Goal: Transaction & Acquisition: Book appointment/travel/reservation

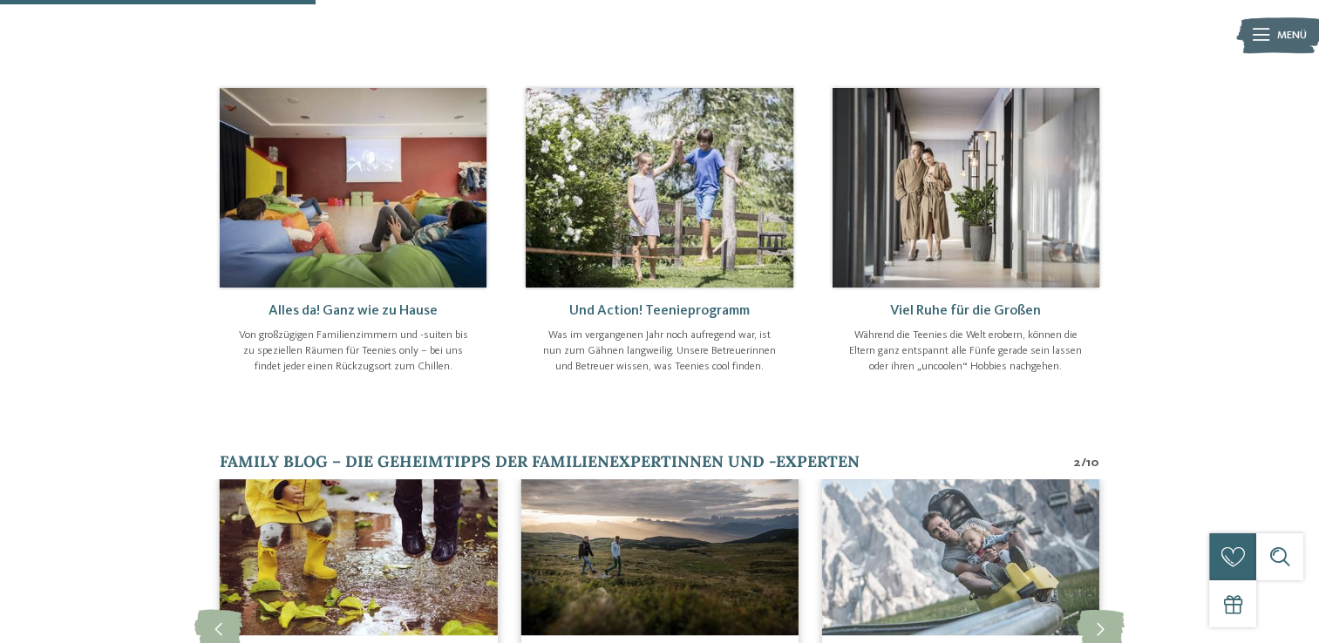
scroll to position [610, 0]
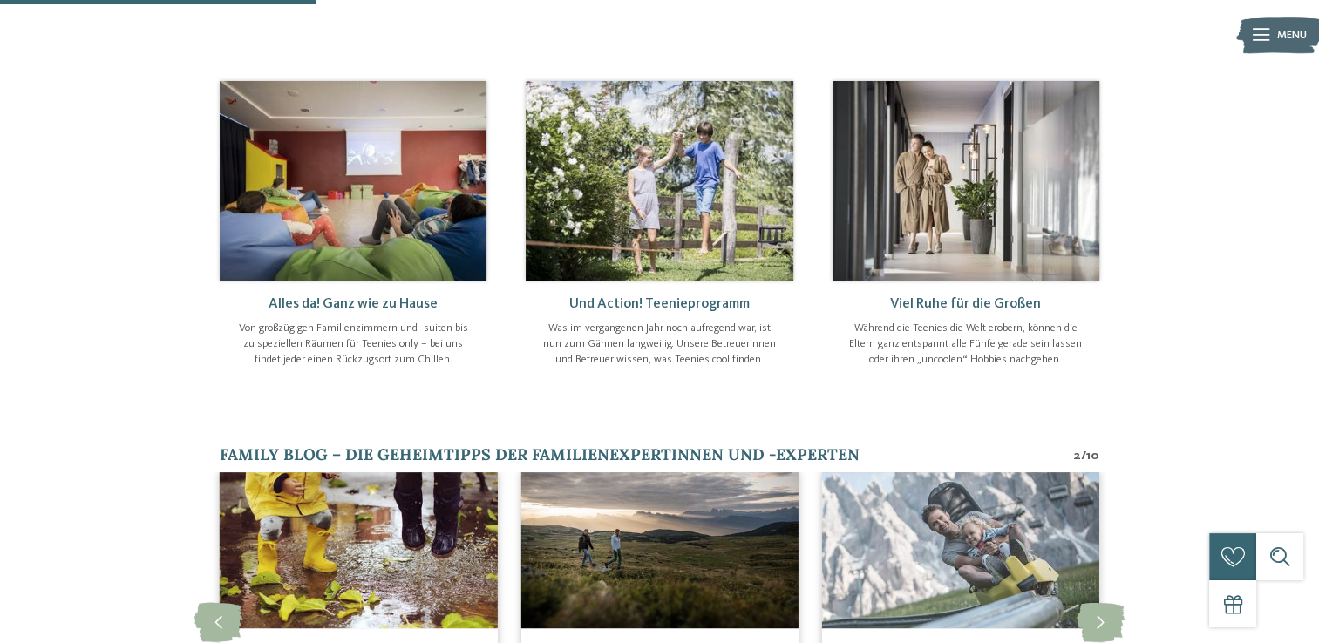
click at [635, 165] on img at bounding box center [659, 181] width 267 height 200
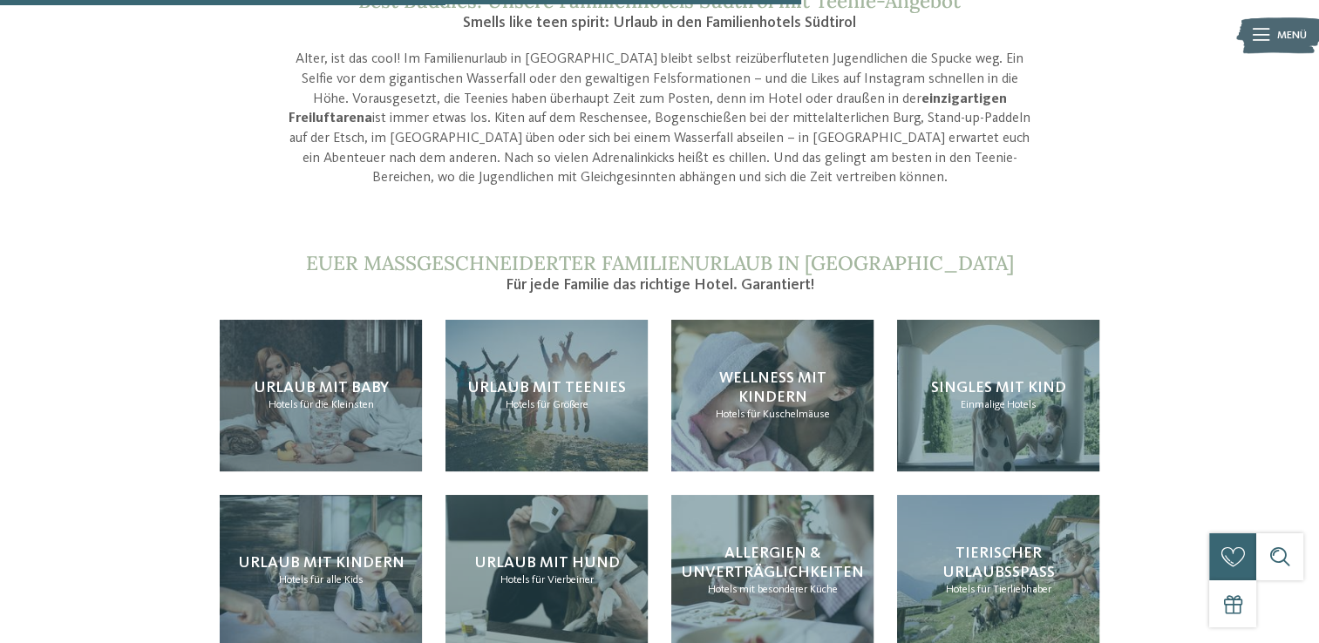
scroll to position [1569, 0]
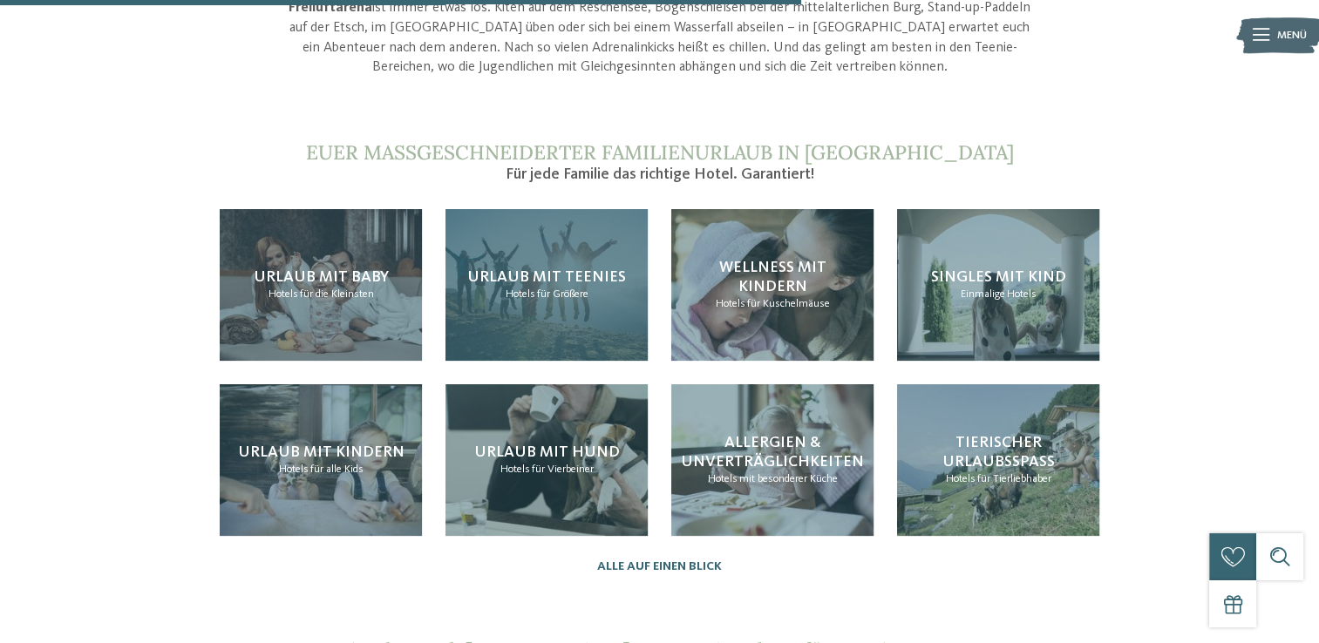
click at [524, 290] on span "Hotels" at bounding box center [521, 294] width 30 height 11
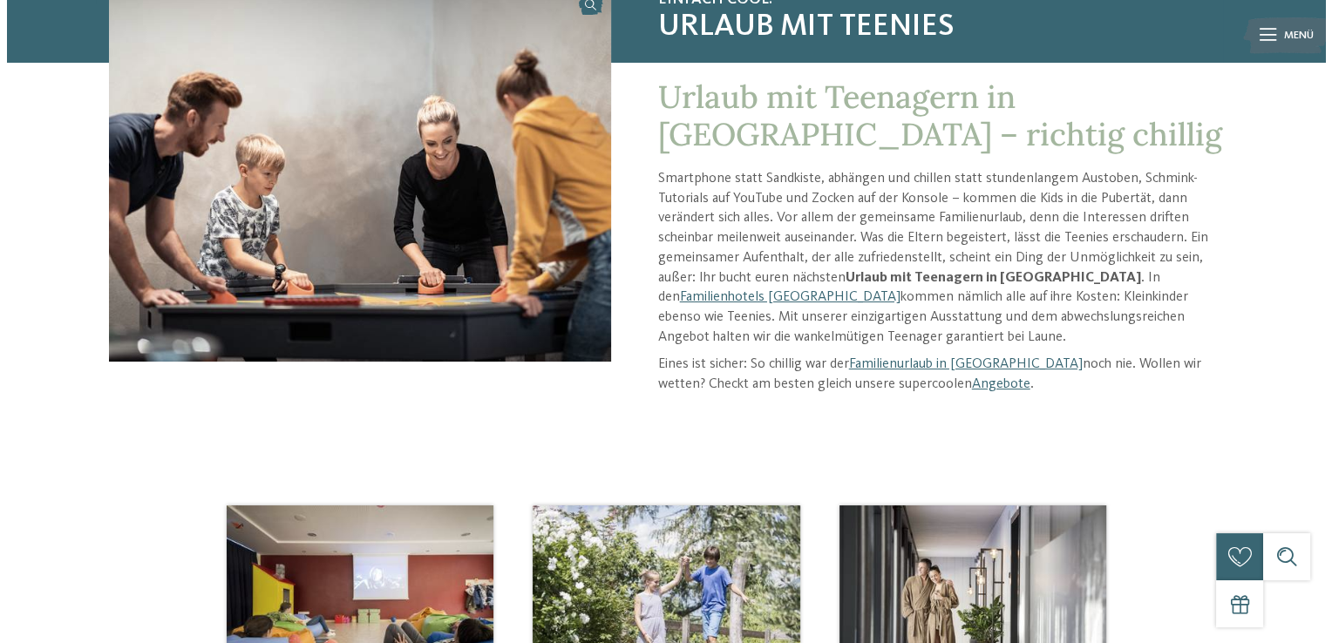
scroll to position [174, 0]
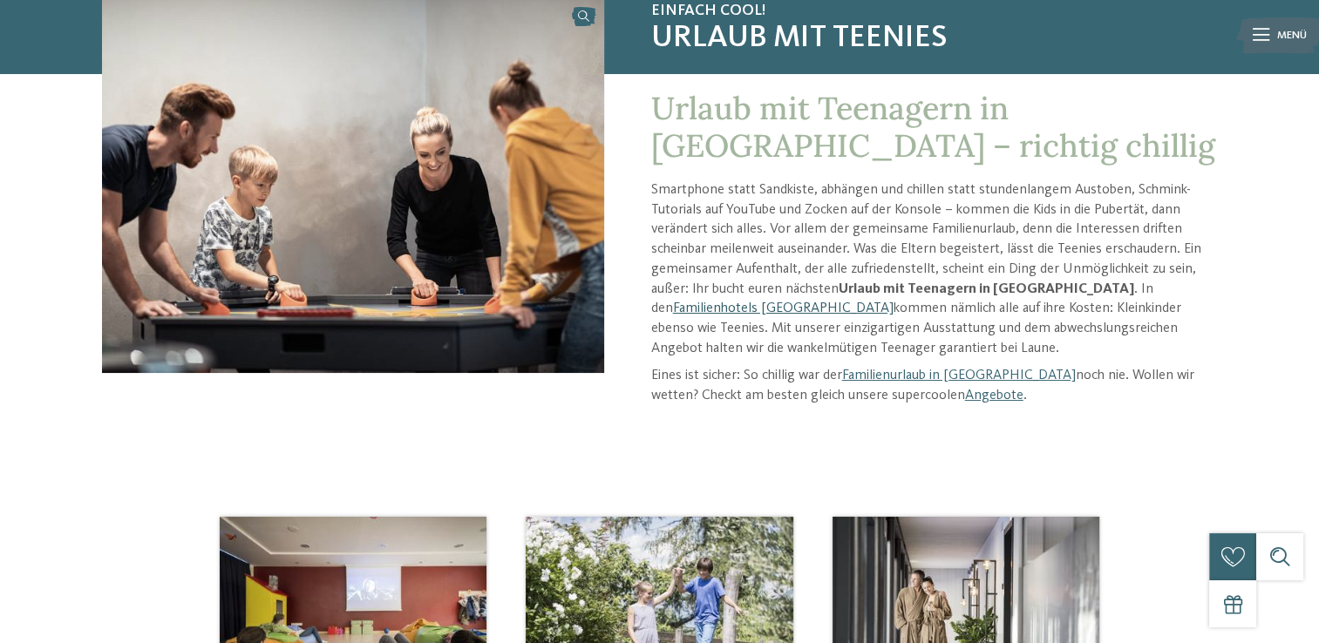
click at [894, 302] on link "Familienhotels [GEOGRAPHIC_DATA]" at bounding box center [783, 309] width 221 height 14
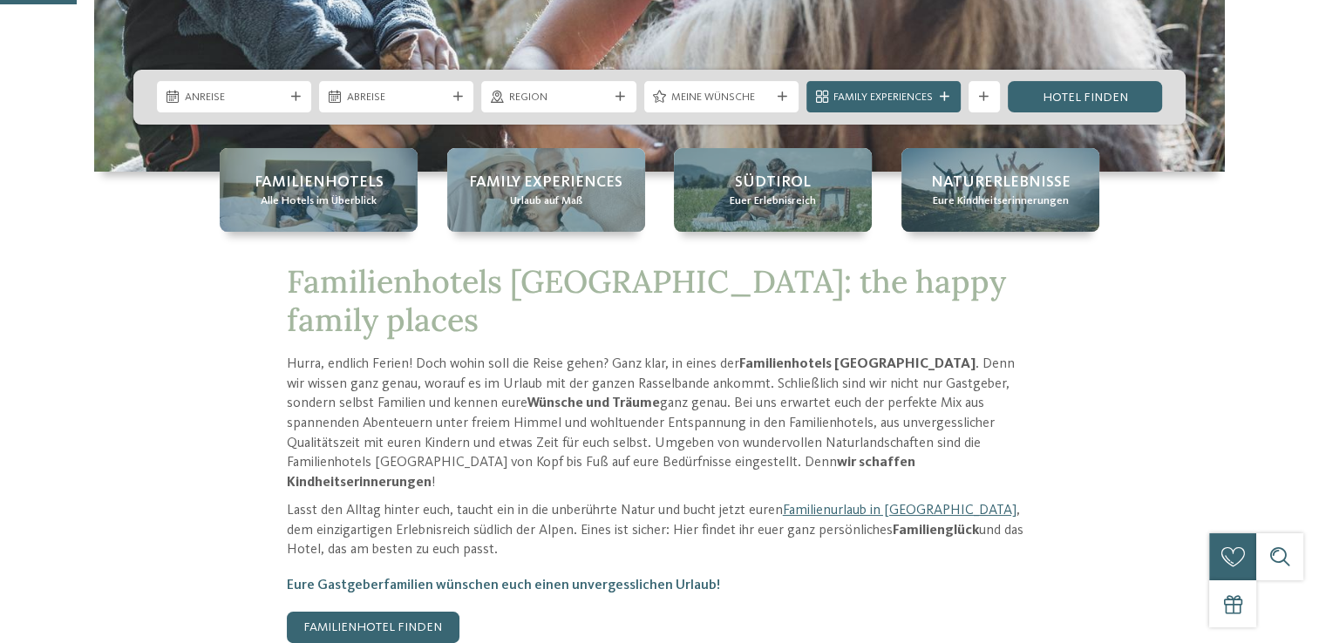
scroll to position [436, 0]
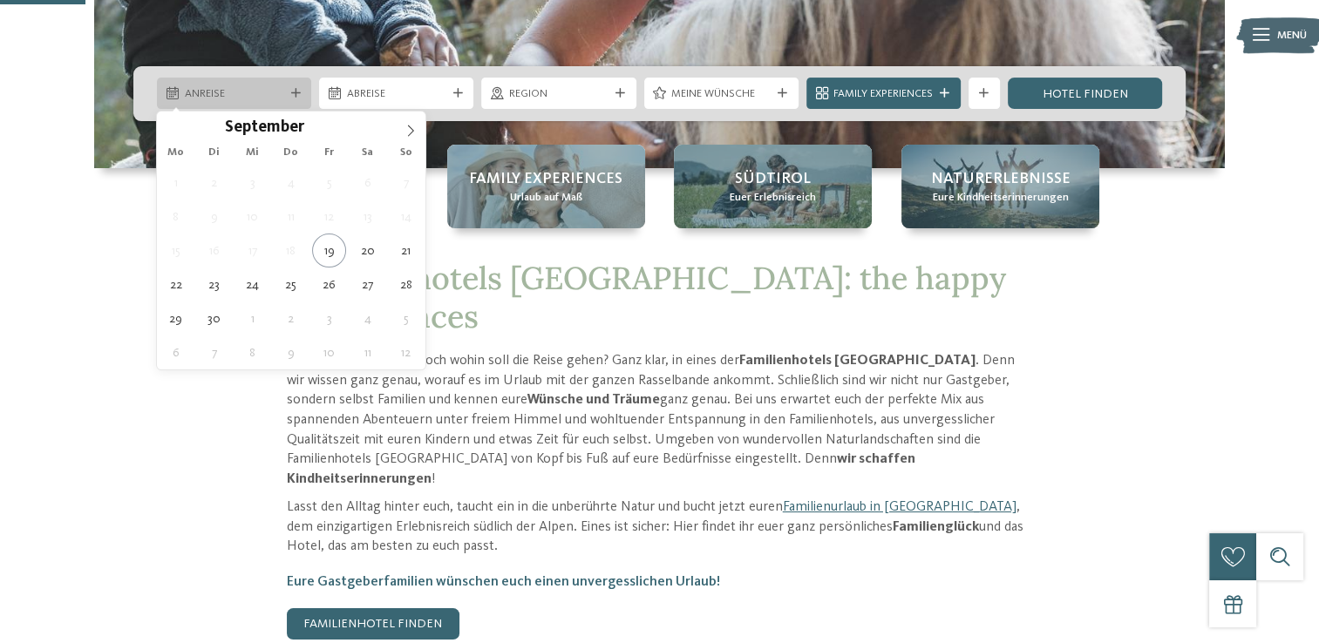
click at [185, 92] on span "Anreise" at bounding box center [234, 94] width 99 height 16
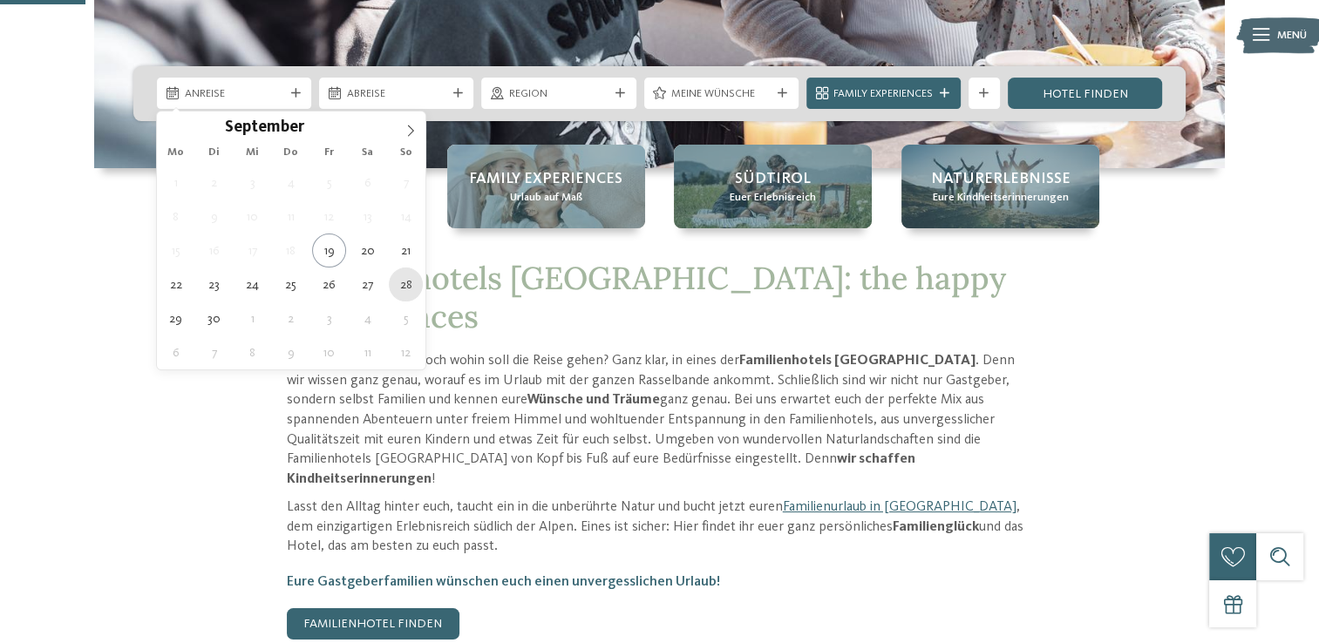
type div "28.09.2025"
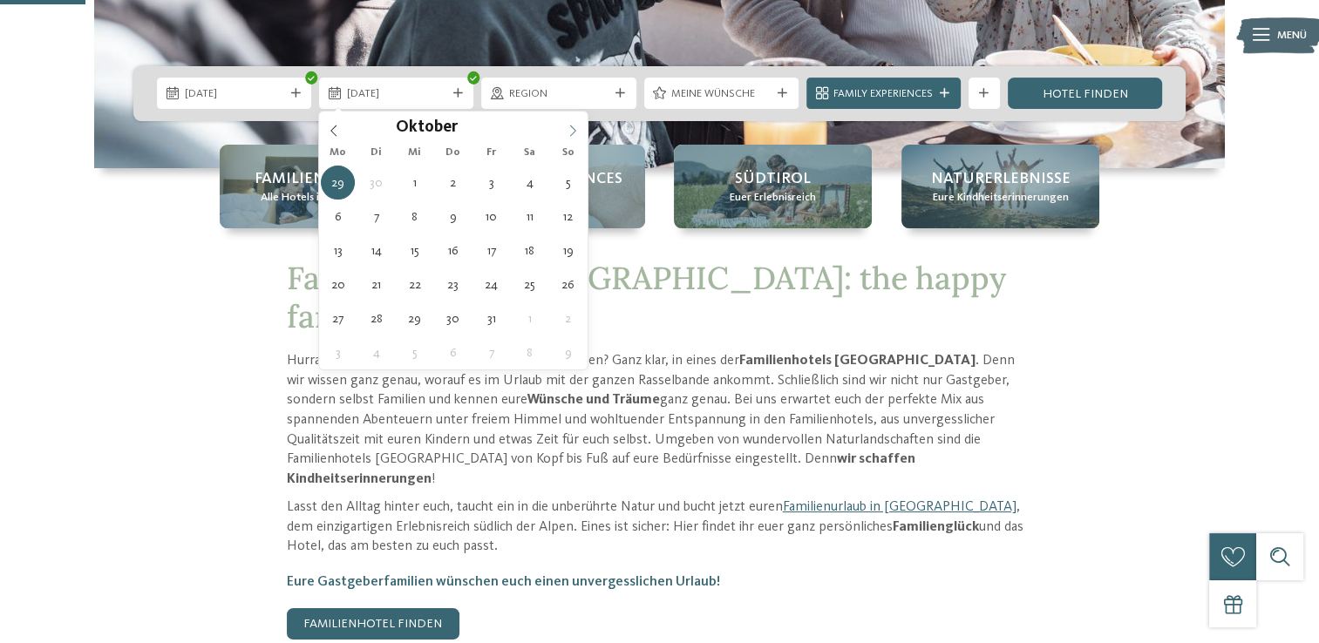
click at [572, 129] on icon at bounding box center [573, 131] width 12 height 12
type div "05.10.2025"
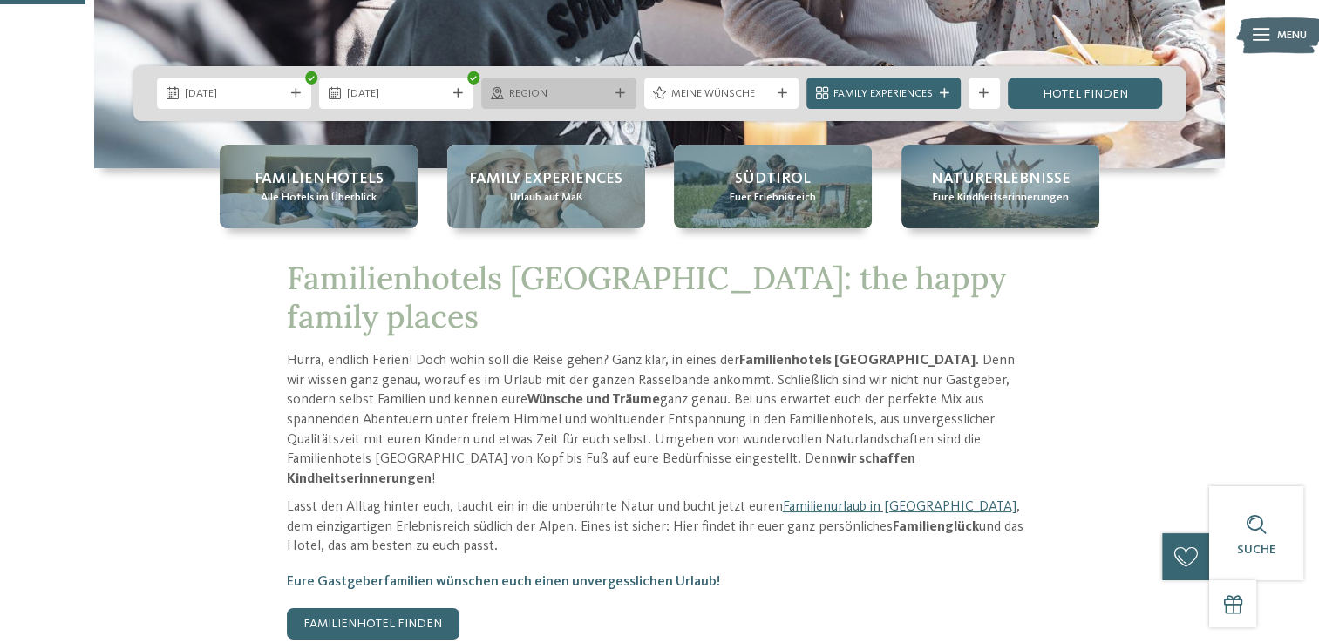
click at [607, 92] on span "Region" at bounding box center [558, 94] width 99 height 16
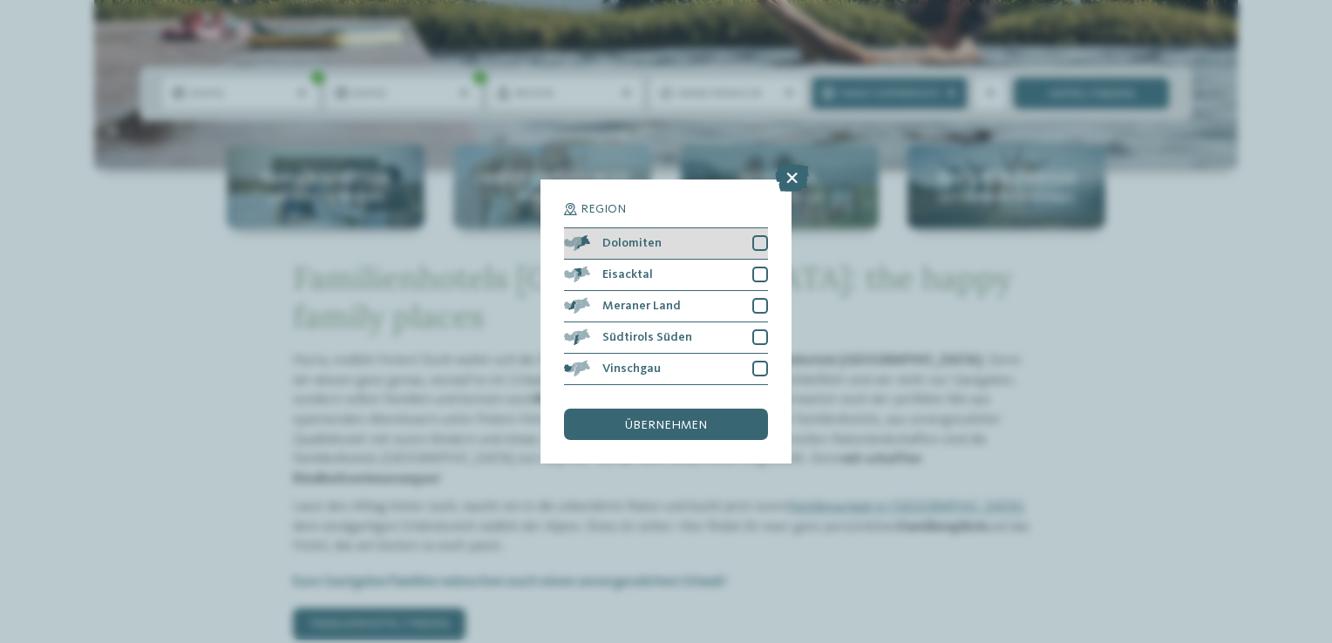
click at [642, 239] on span "Dolomiten" at bounding box center [631, 243] width 59 height 12
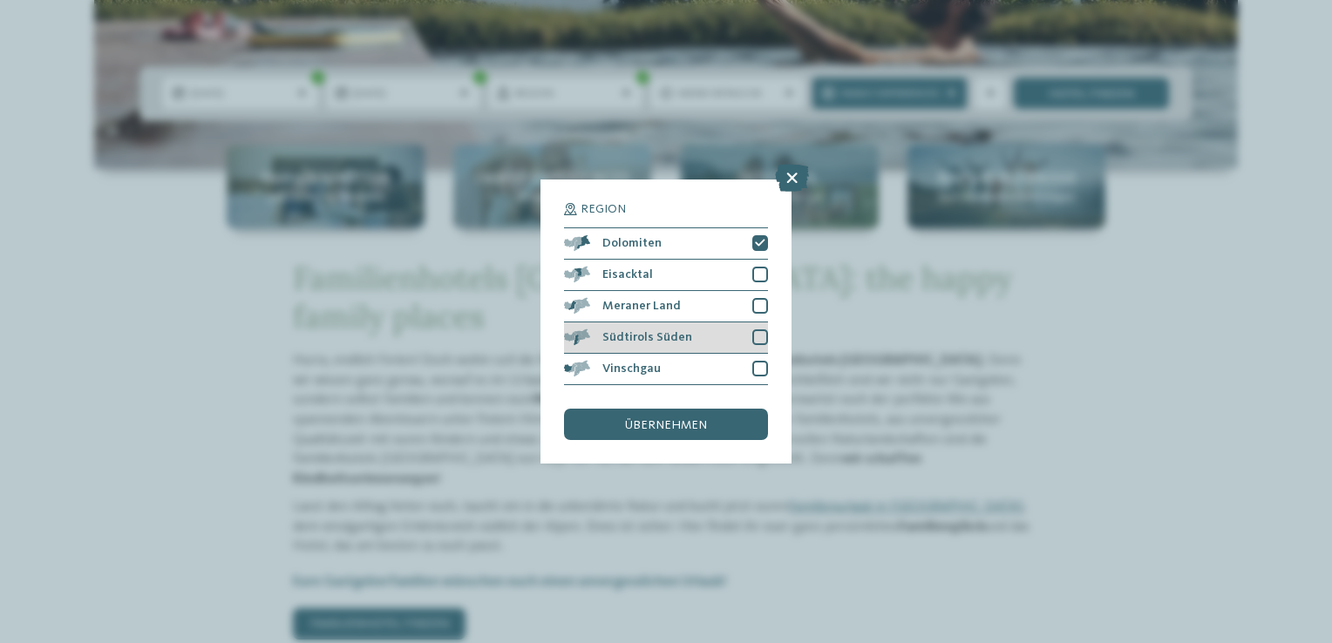
click at [664, 343] on span "Südtirols Süden" at bounding box center [647, 337] width 90 height 12
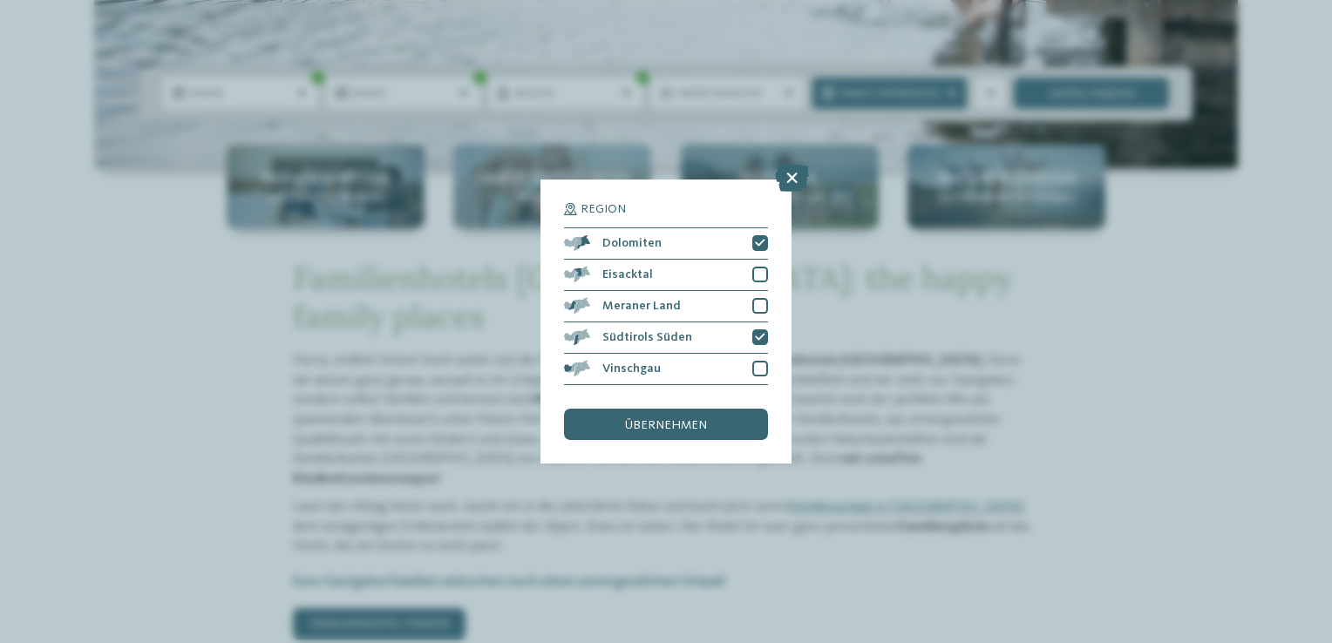
click at [680, 428] on span "übernehmen" at bounding box center [666, 425] width 82 height 12
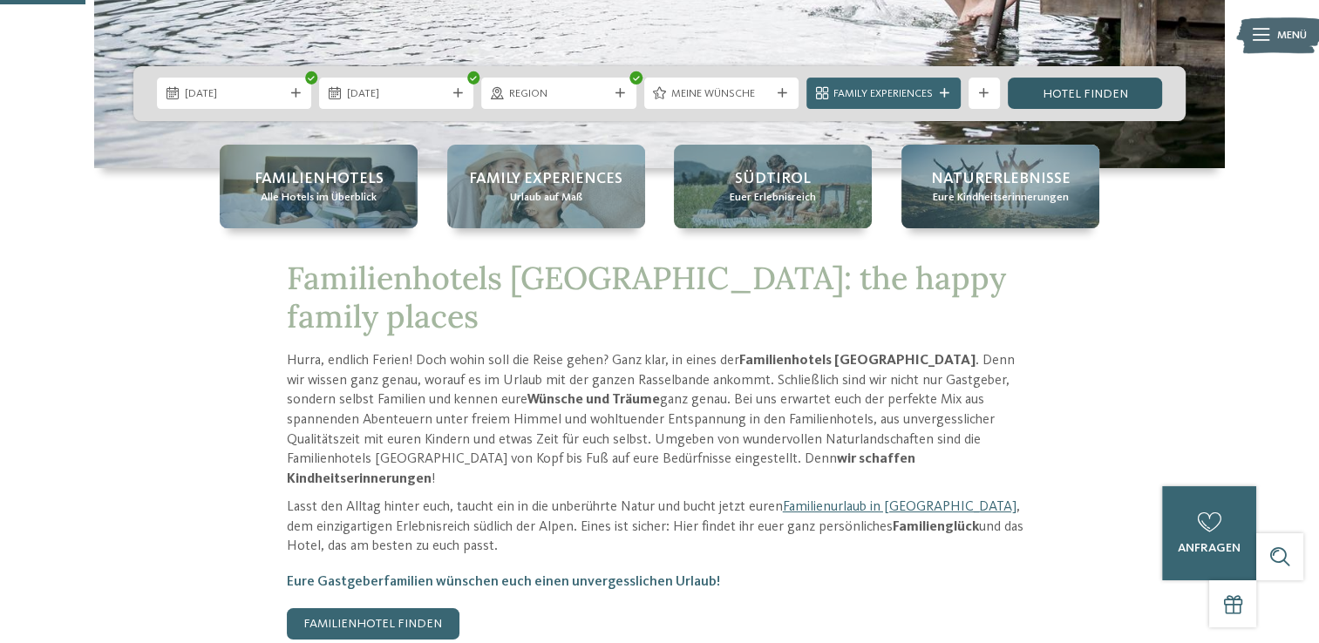
click at [1098, 92] on link "Hotel finden" at bounding box center [1085, 93] width 154 height 31
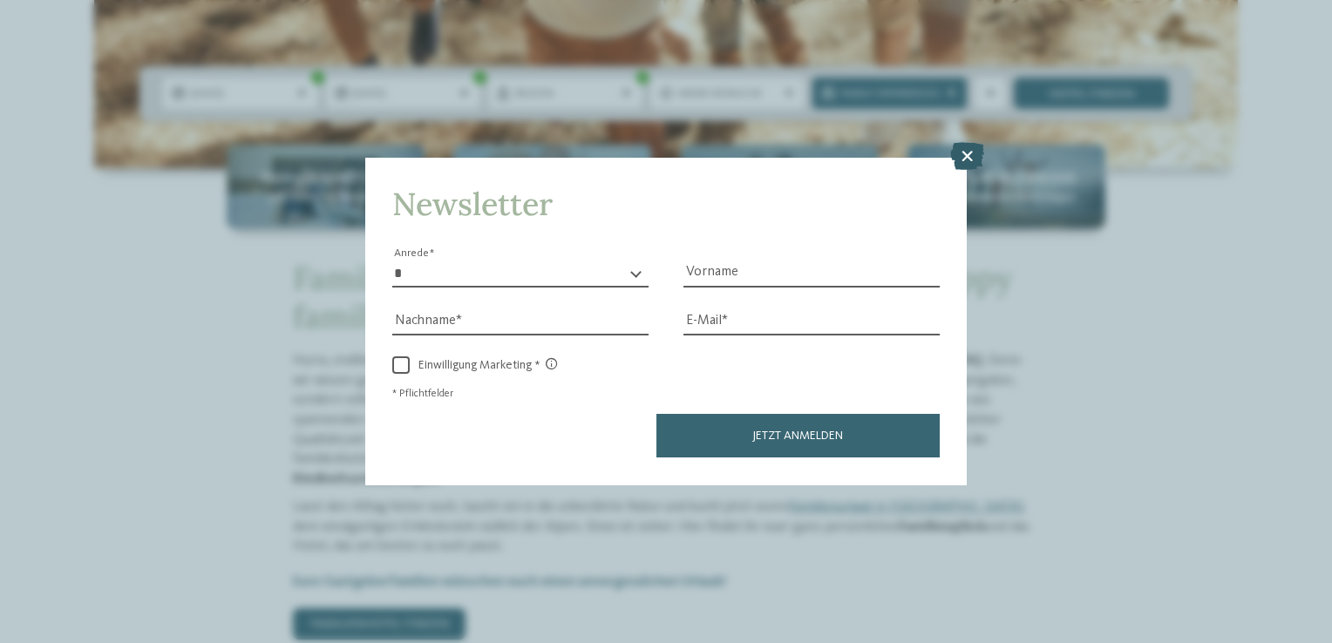
click at [976, 156] on icon at bounding box center [967, 157] width 34 height 28
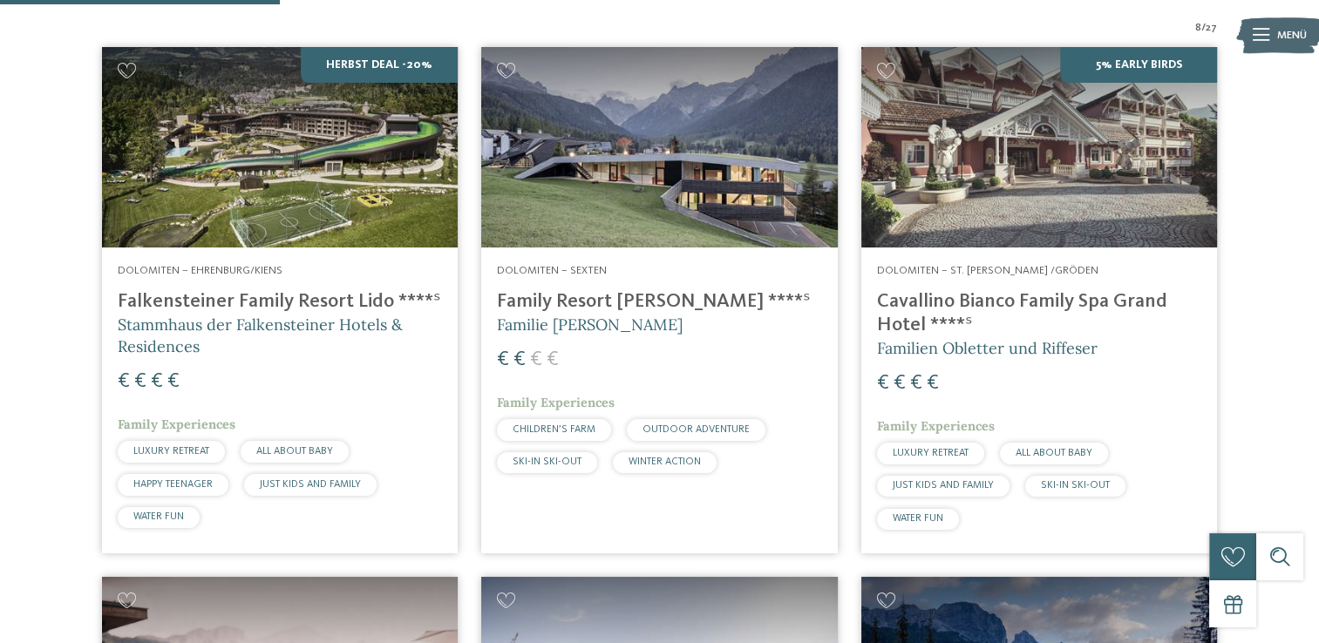
scroll to position [592, 0]
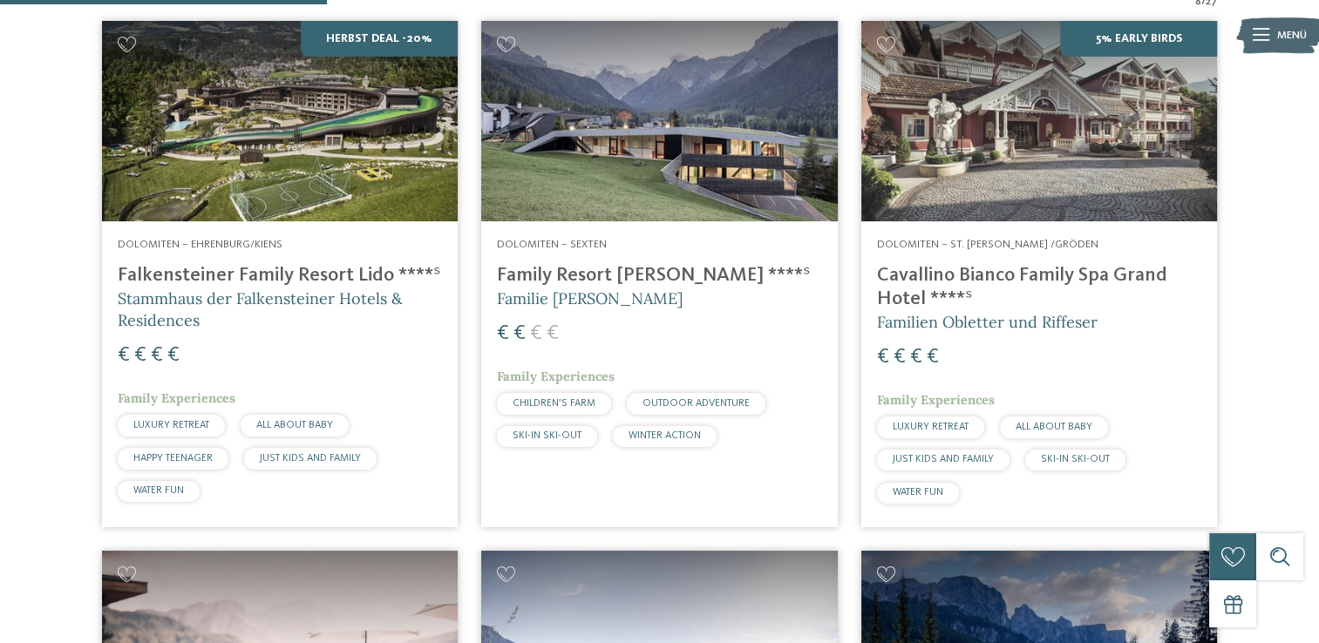
click at [216, 274] on h4 "Falkensteiner Family Resort Lido ****ˢ" at bounding box center [280, 276] width 324 height 24
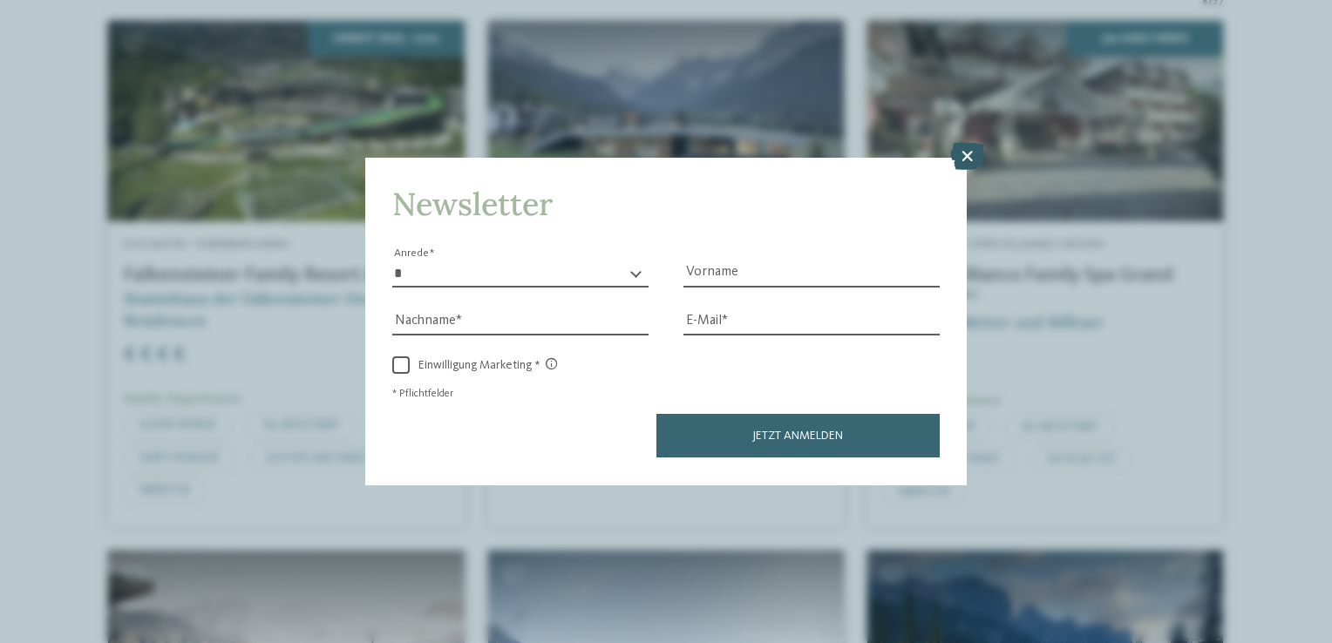
click at [966, 161] on icon at bounding box center [967, 157] width 34 height 28
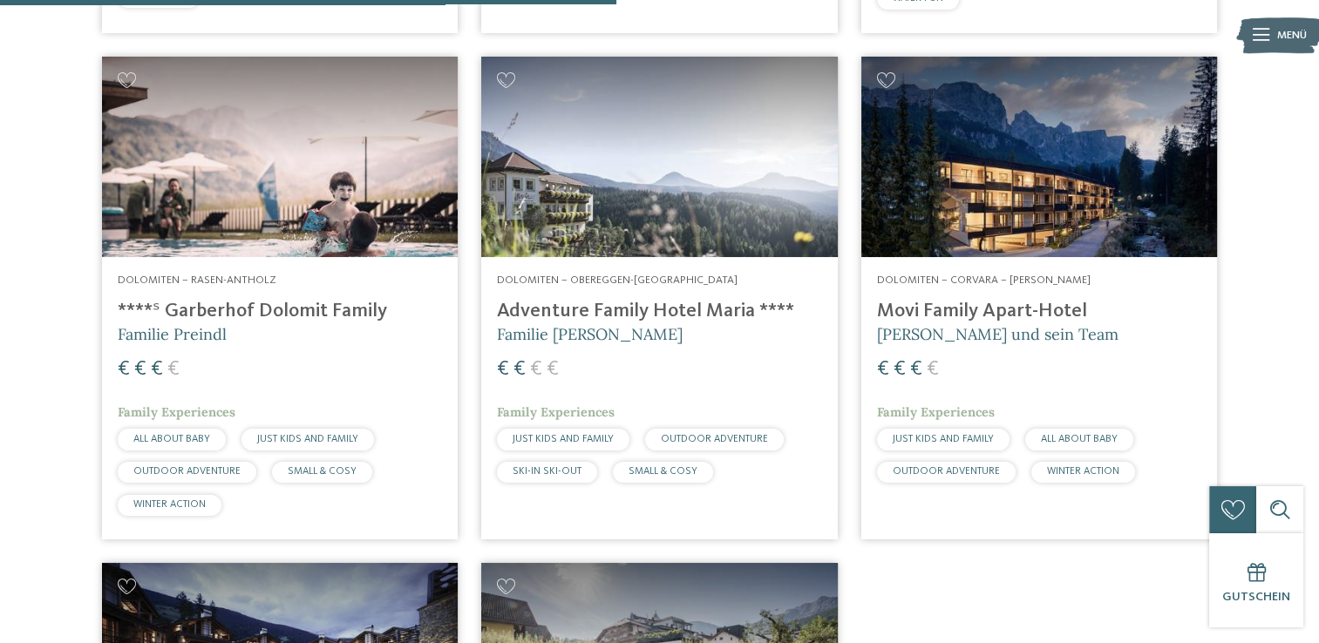
scroll to position [1115, 0]
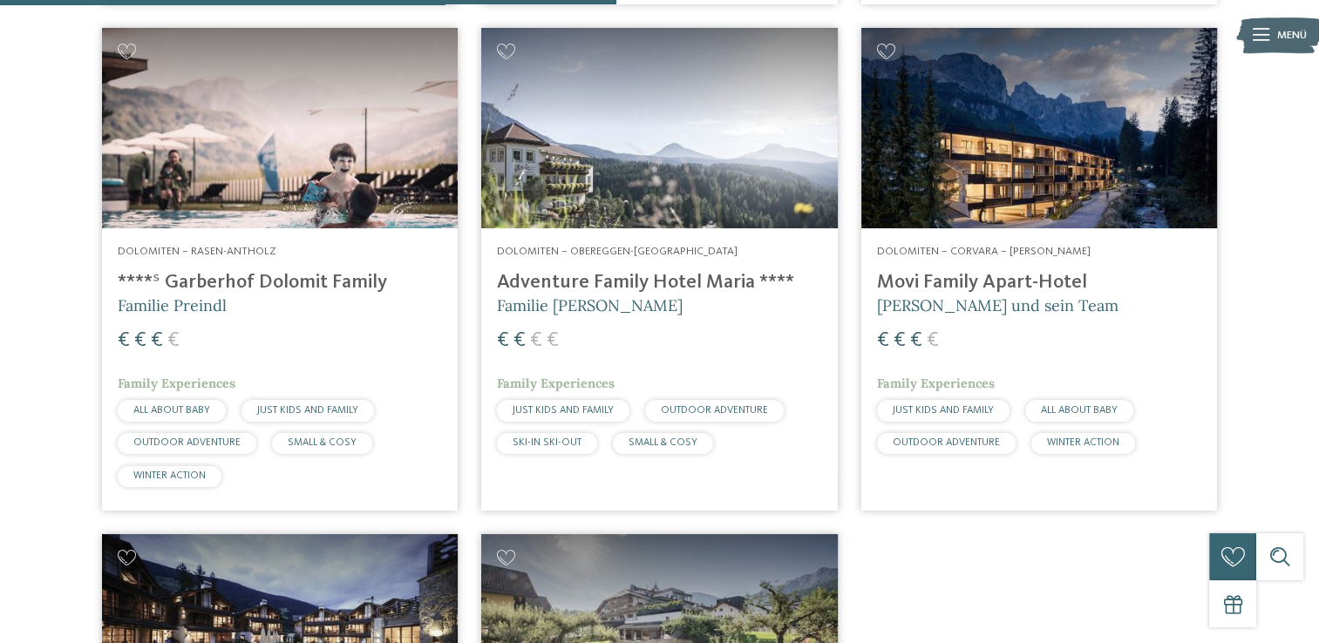
click at [584, 281] on h4 "Adventure Family Hotel Maria ****" at bounding box center [659, 283] width 324 height 24
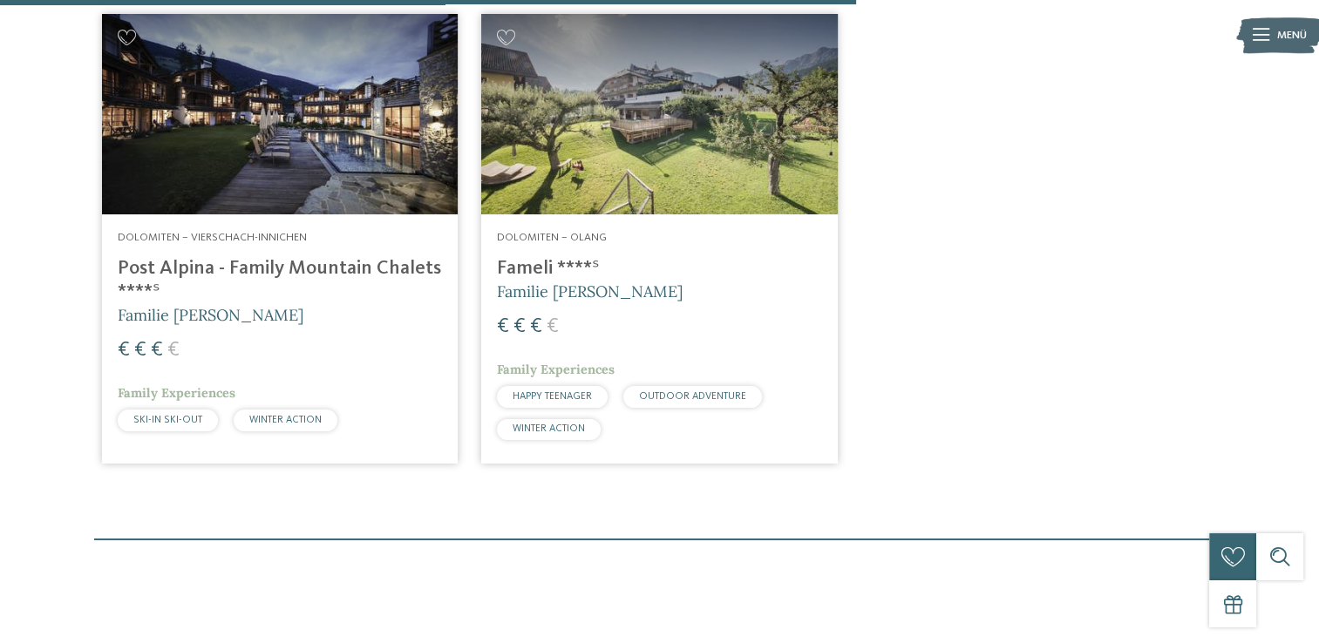
scroll to position [1638, 0]
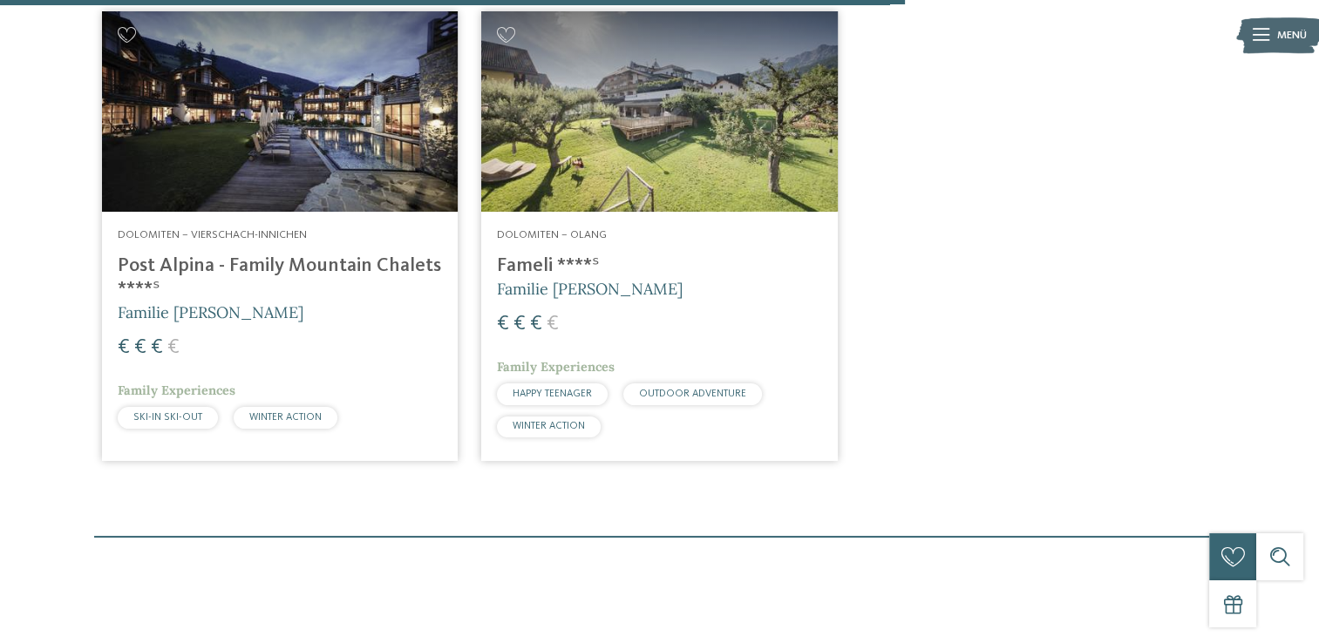
click at [526, 258] on h4 "Fameli ****ˢ" at bounding box center [659, 267] width 324 height 24
click at [213, 267] on h4 "Post Alpina - Family Mountain Chalets ****ˢ" at bounding box center [280, 278] width 324 height 47
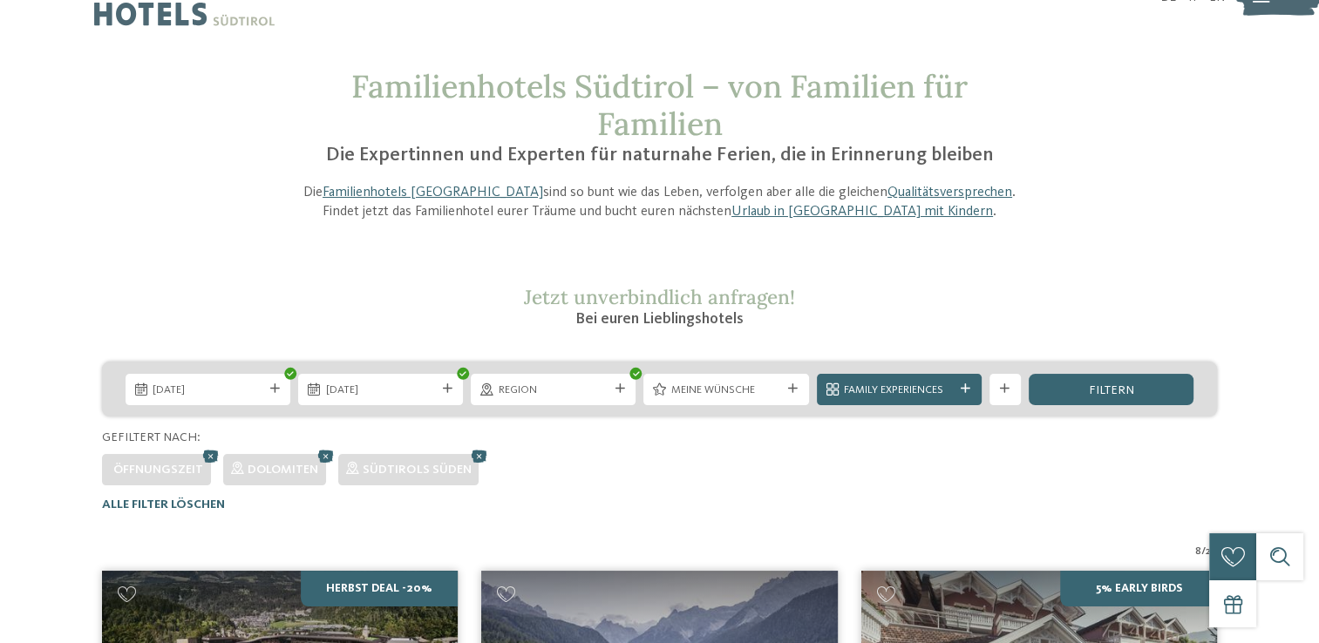
scroll to position [0, 0]
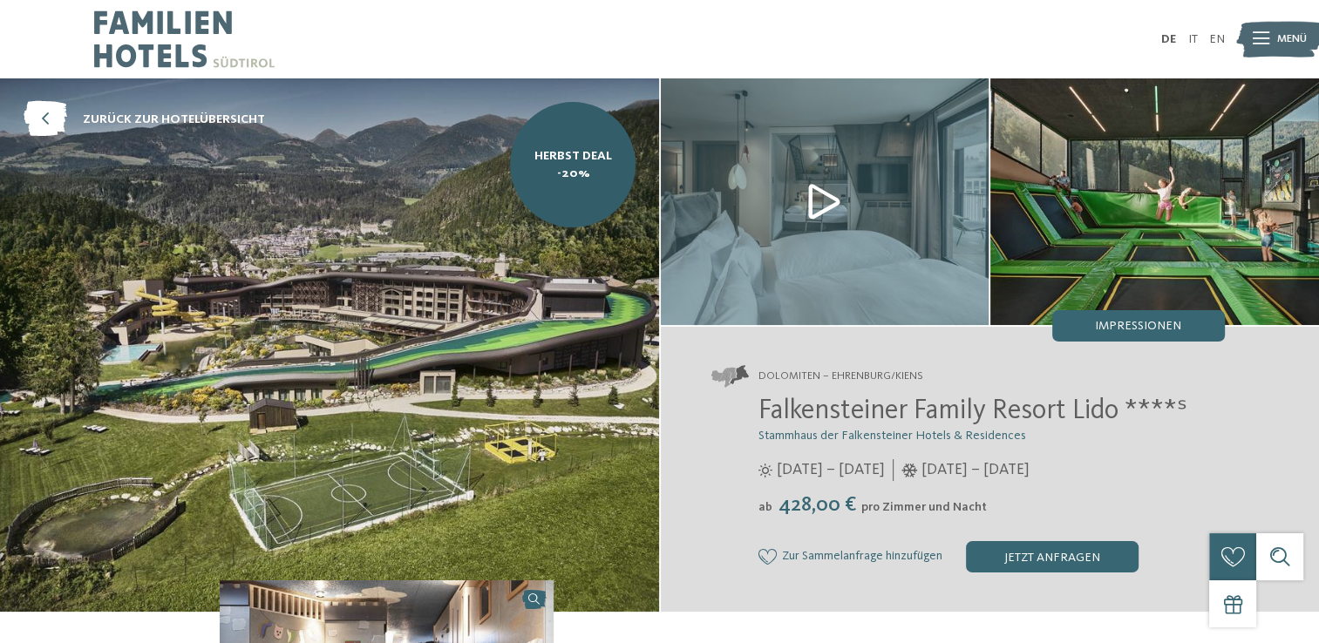
click at [818, 211] on img at bounding box center [825, 201] width 329 height 247
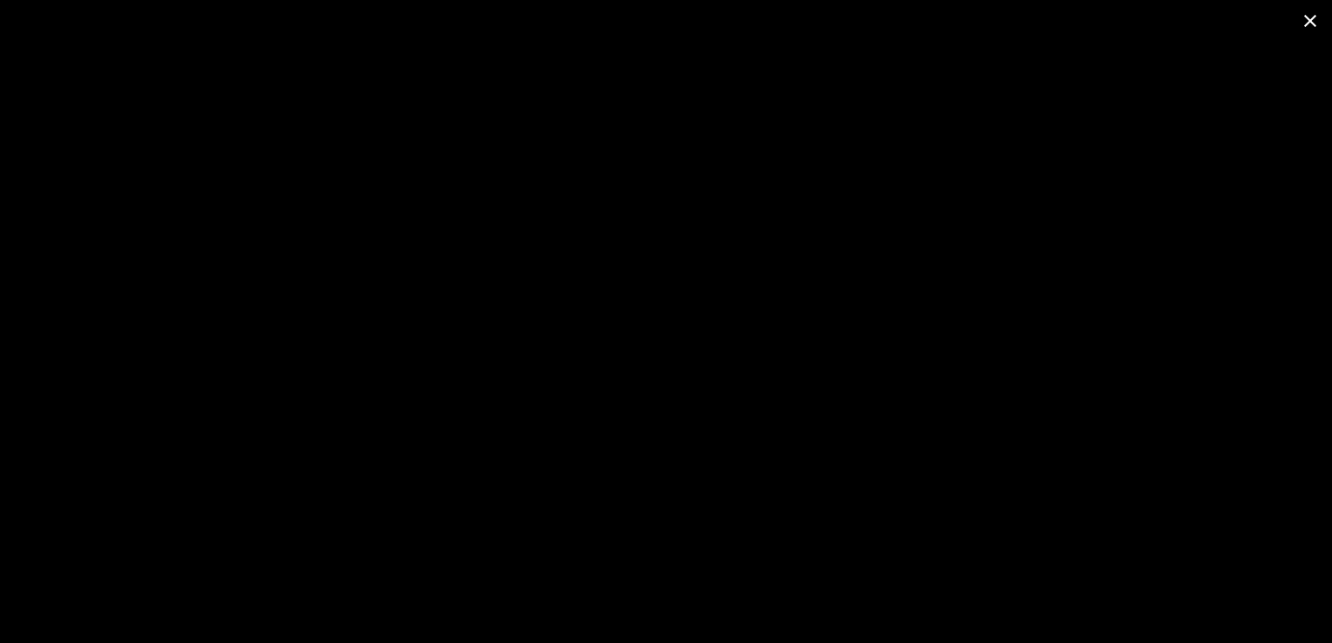
click at [1310, 19] on span at bounding box center [1310, 20] width 44 height 41
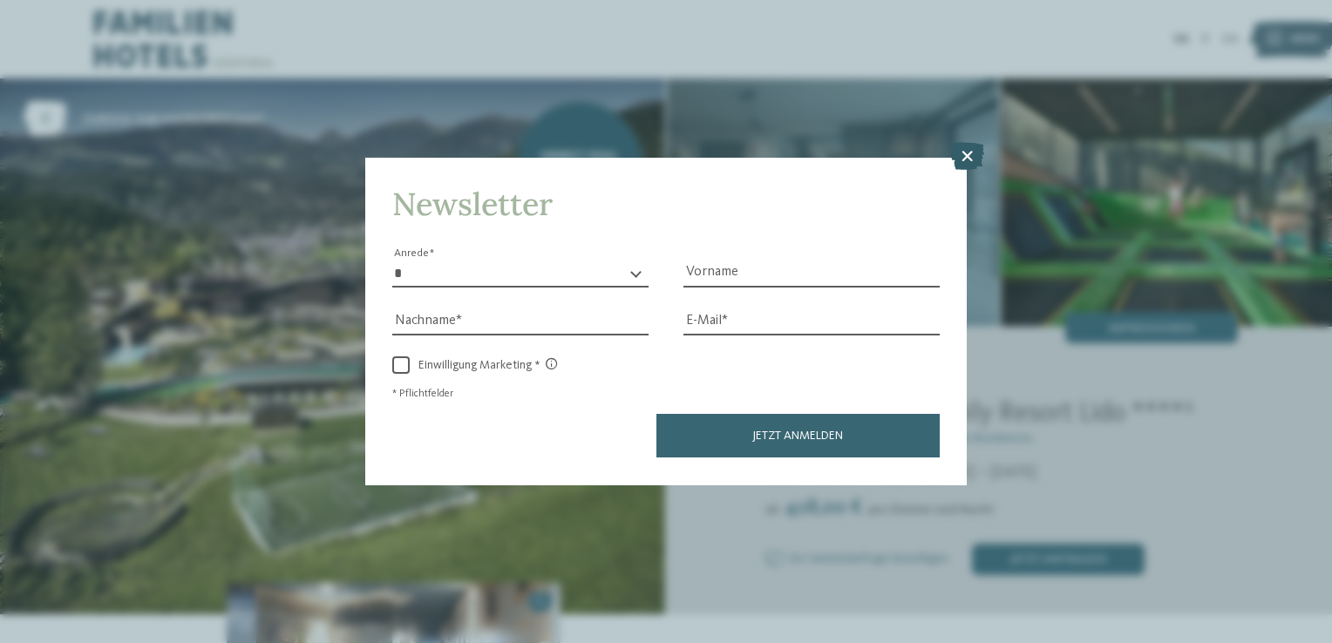
click at [966, 159] on icon at bounding box center [967, 157] width 34 height 28
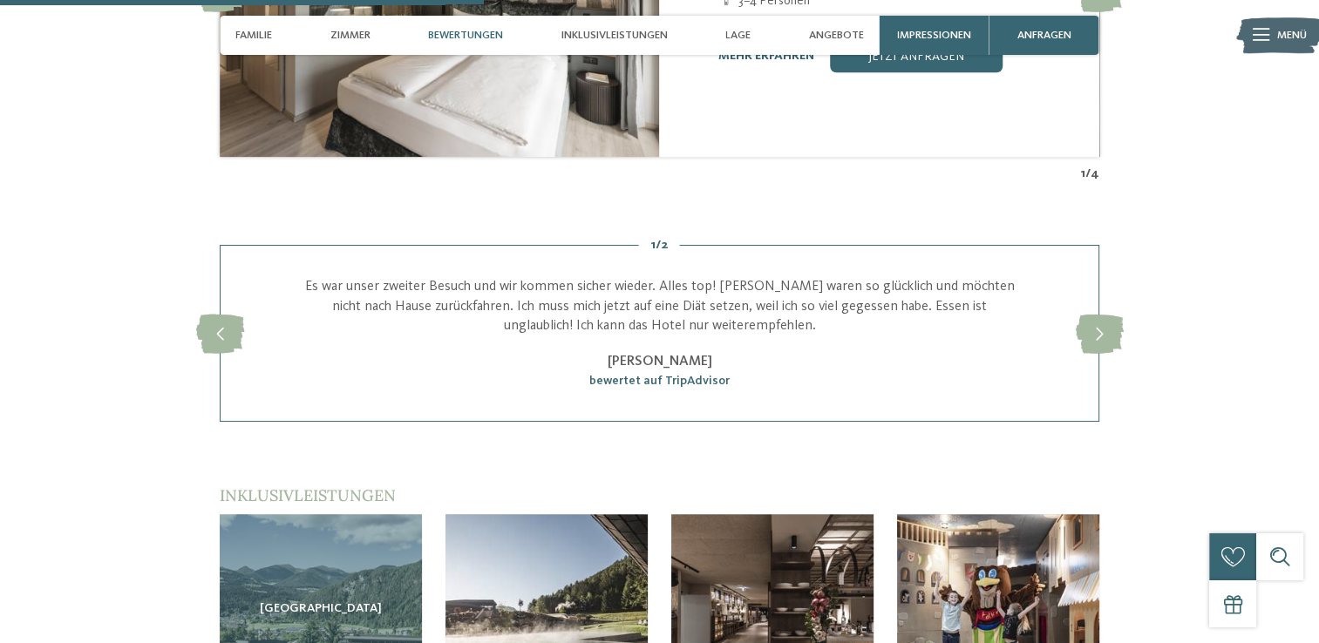
scroll to position [2266, 0]
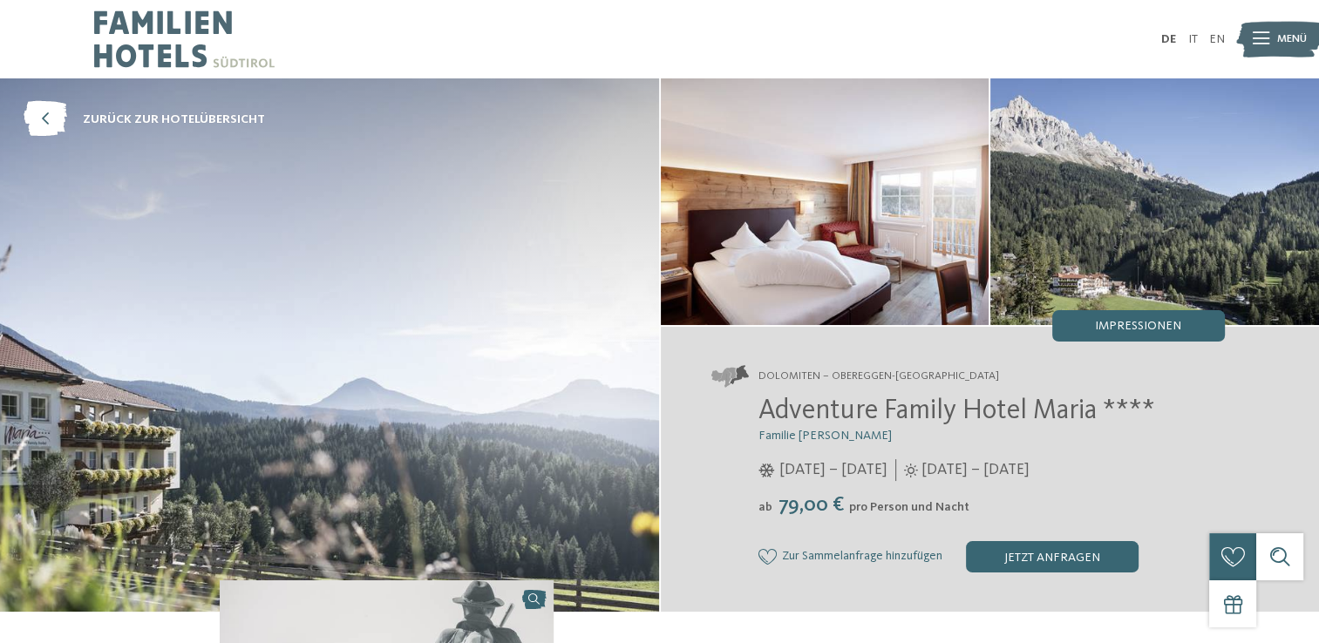
click at [770, 246] on img at bounding box center [825, 201] width 329 height 247
click at [1154, 323] on span "Impressionen" at bounding box center [1138, 326] width 86 height 12
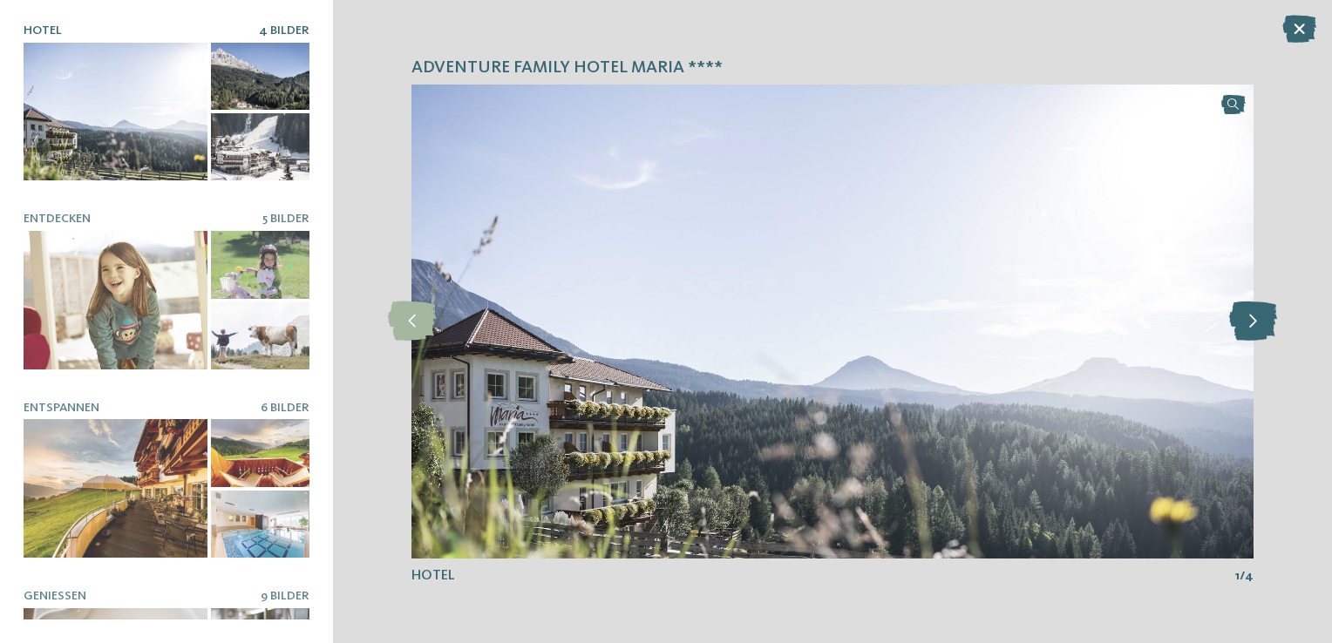
click at [1263, 317] on icon at bounding box center [1253, 321] width 48 height 39
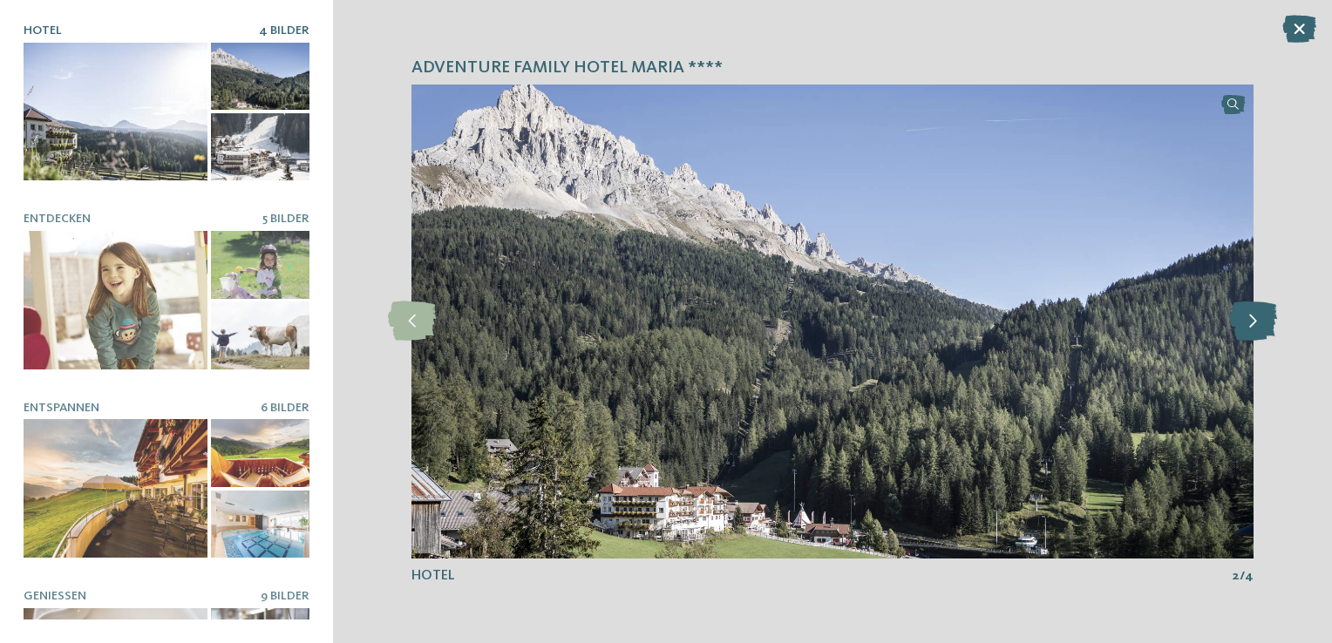
click at [1262, 317] on icon at bounding box center [1253, 321] width 48 height 39
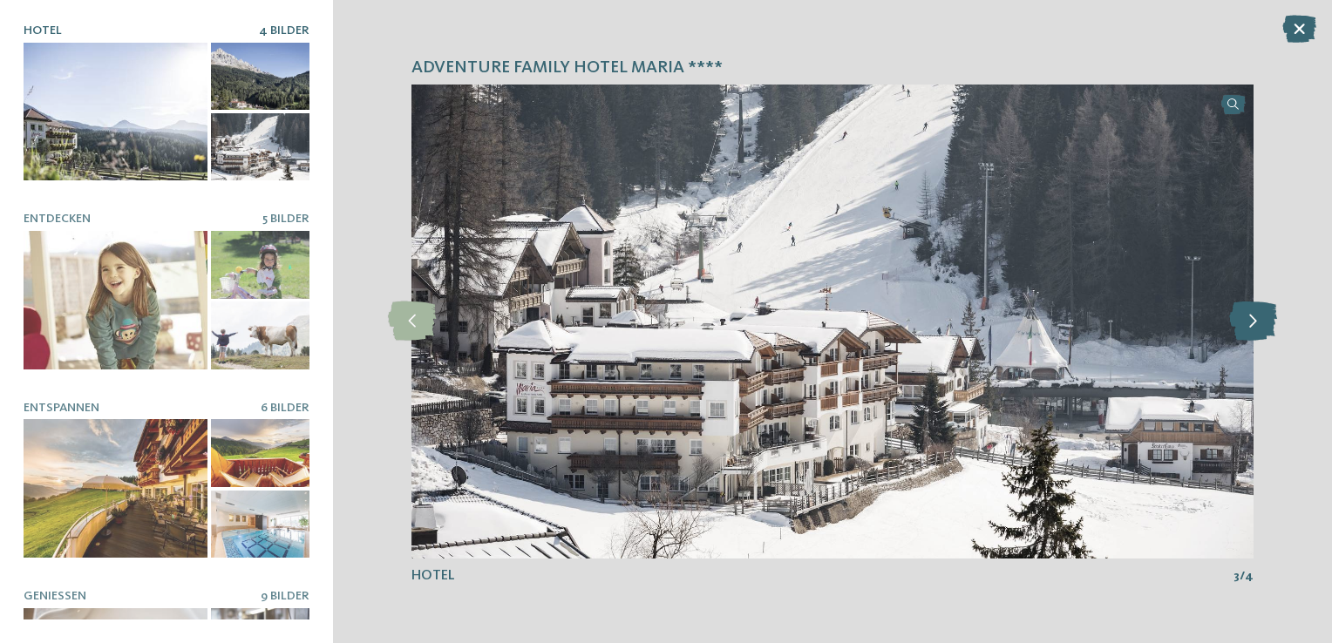
click at [1262, 317] on icon at bounding box center [1253, 321] width 48 height 39
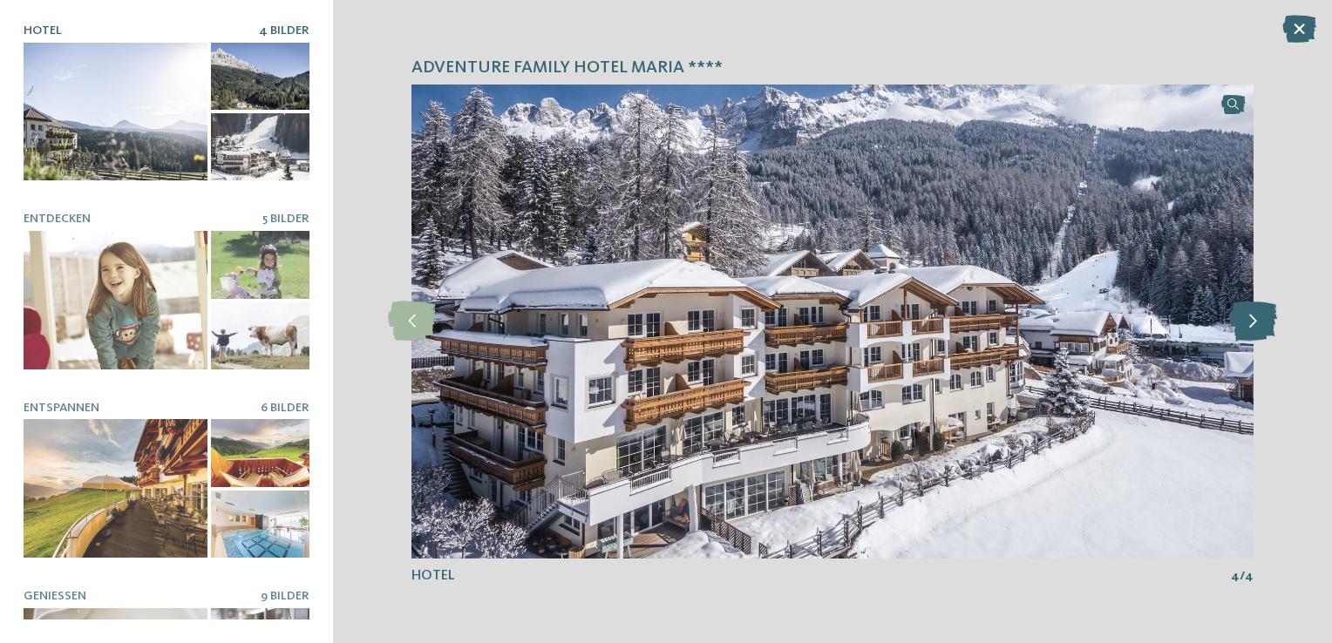
click at [1262, 317] on icon at bounding box center [1253, 321] width 48 height 39
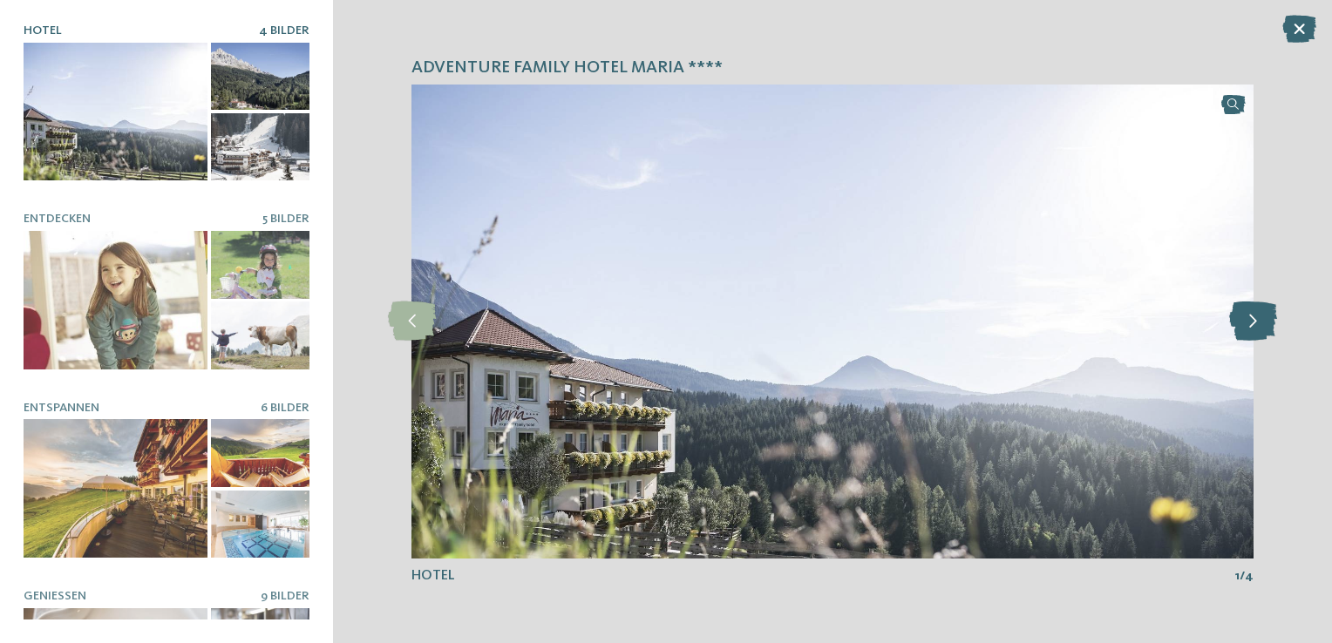
click at [1262, 317] on icon at bounding box center [1253, 321] width 48 height 39
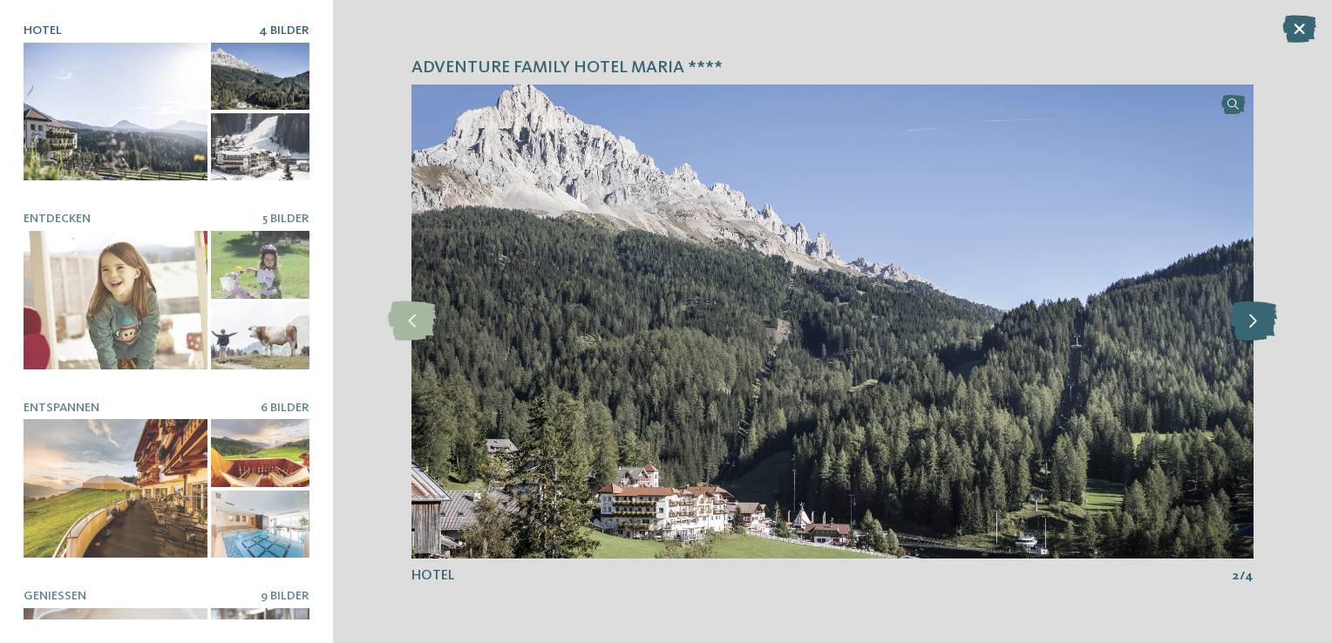
click at [1262, 317] on icon at bounding box center [1253, 321] width 48 height 39
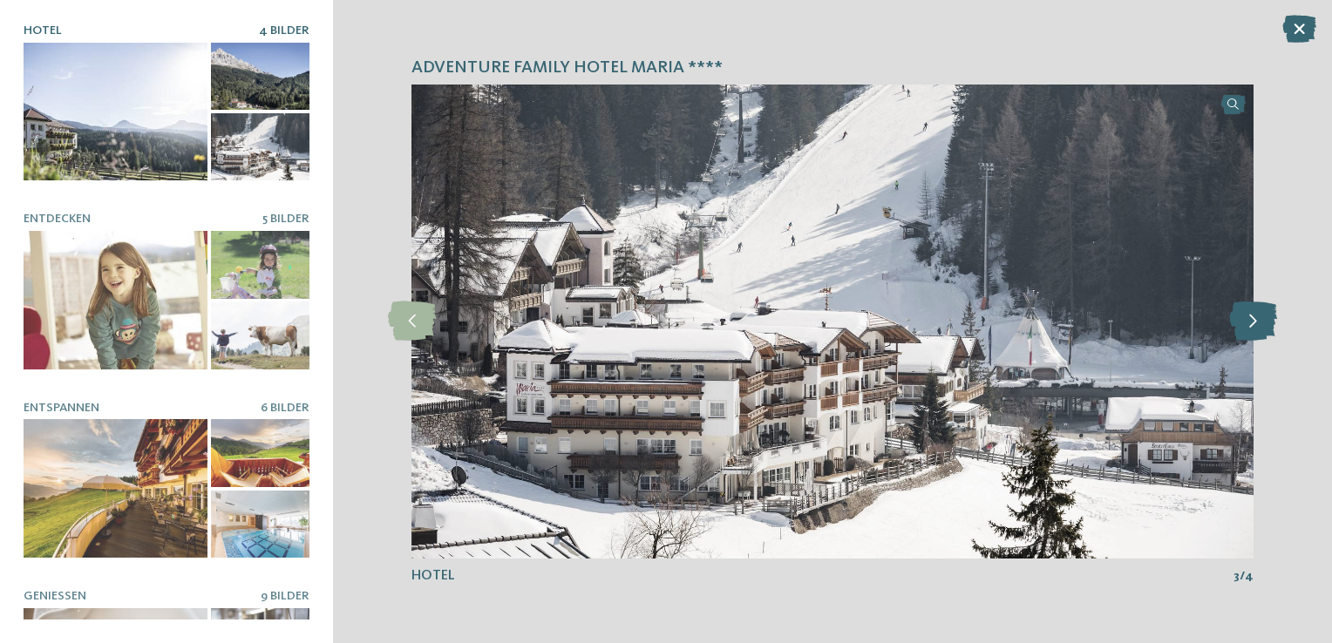
click at [1262, 318] on icon at bounding box center [1253, 321] width 48 height 39
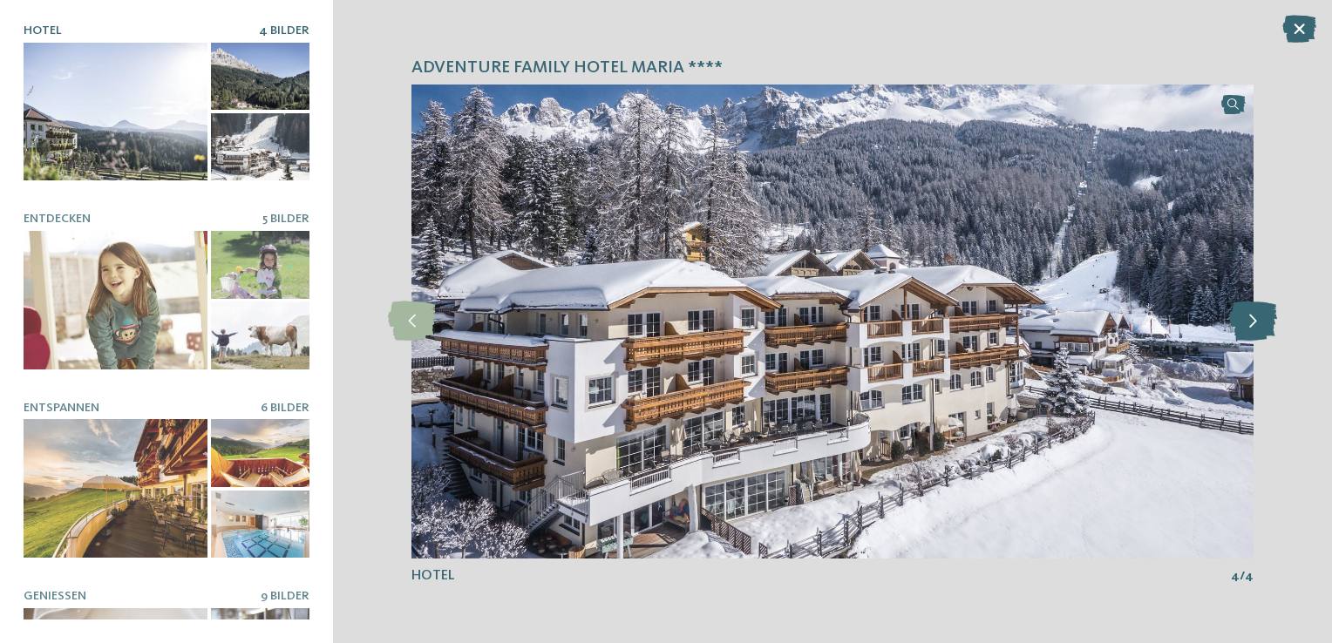
click at [1262, 319] on icon at bounding box center [1253, 321] width 48 height 39
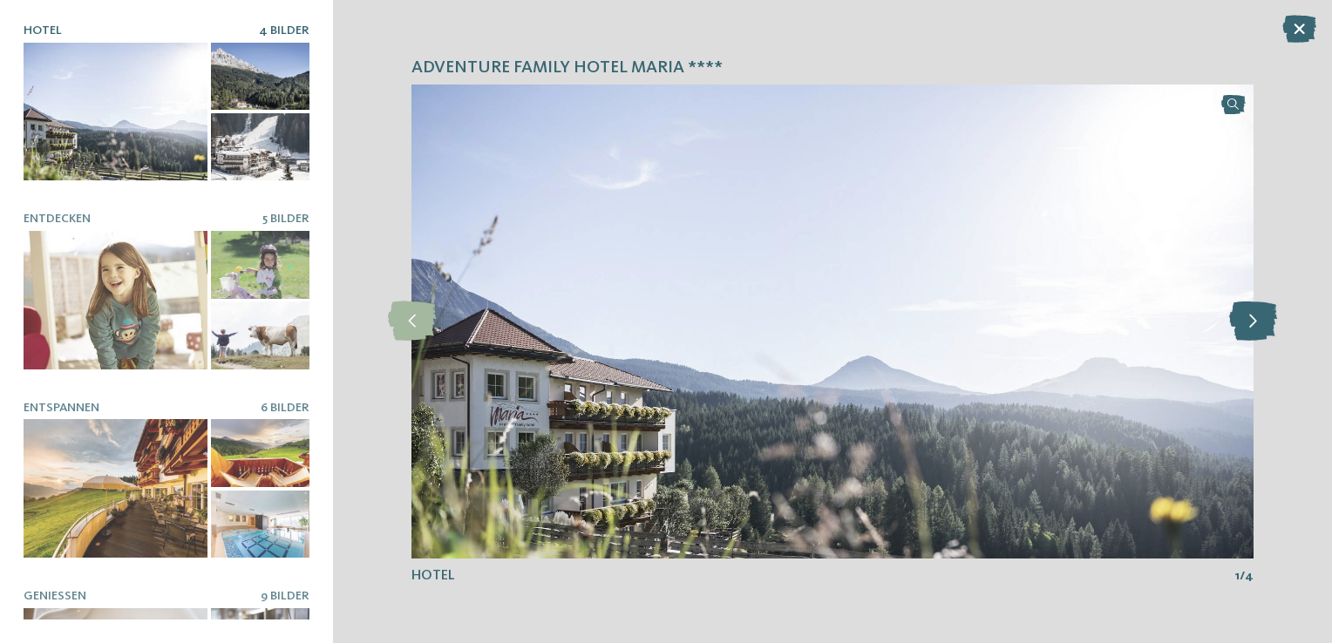
click at [1262, 319] on icon at bounding box center [1253, 321] width 48 height 39
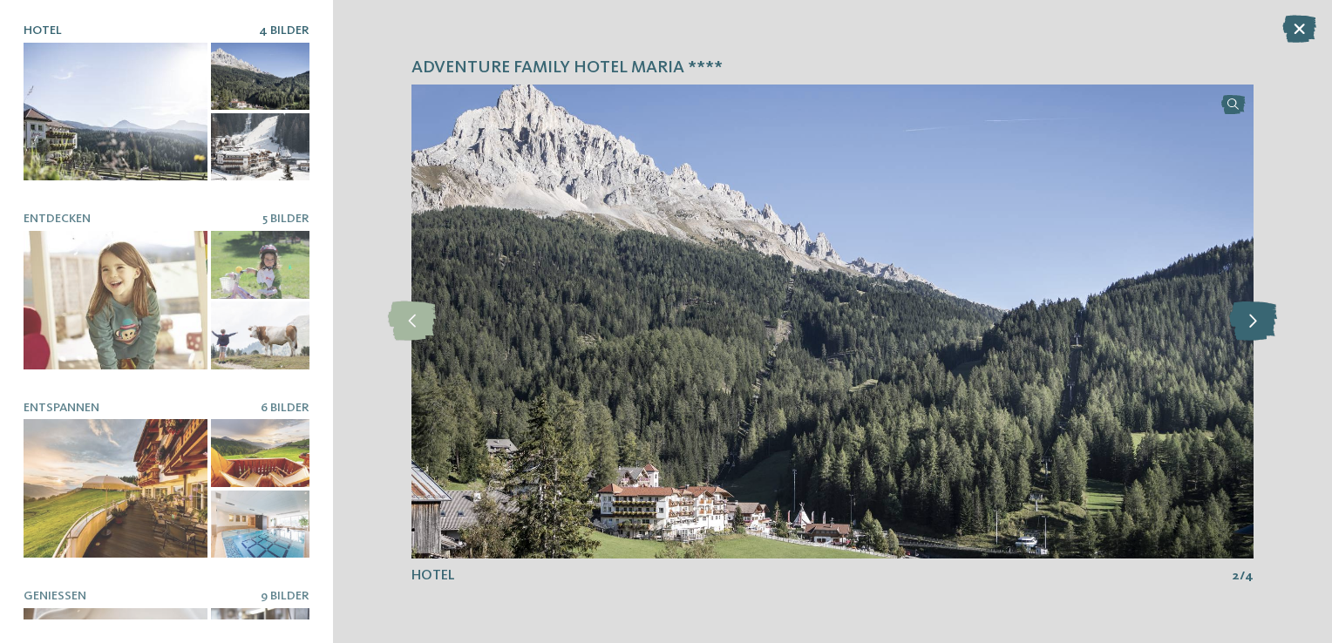
click at [1262, 319] on icon at bounding box center [1253, 321] width 48 height 39
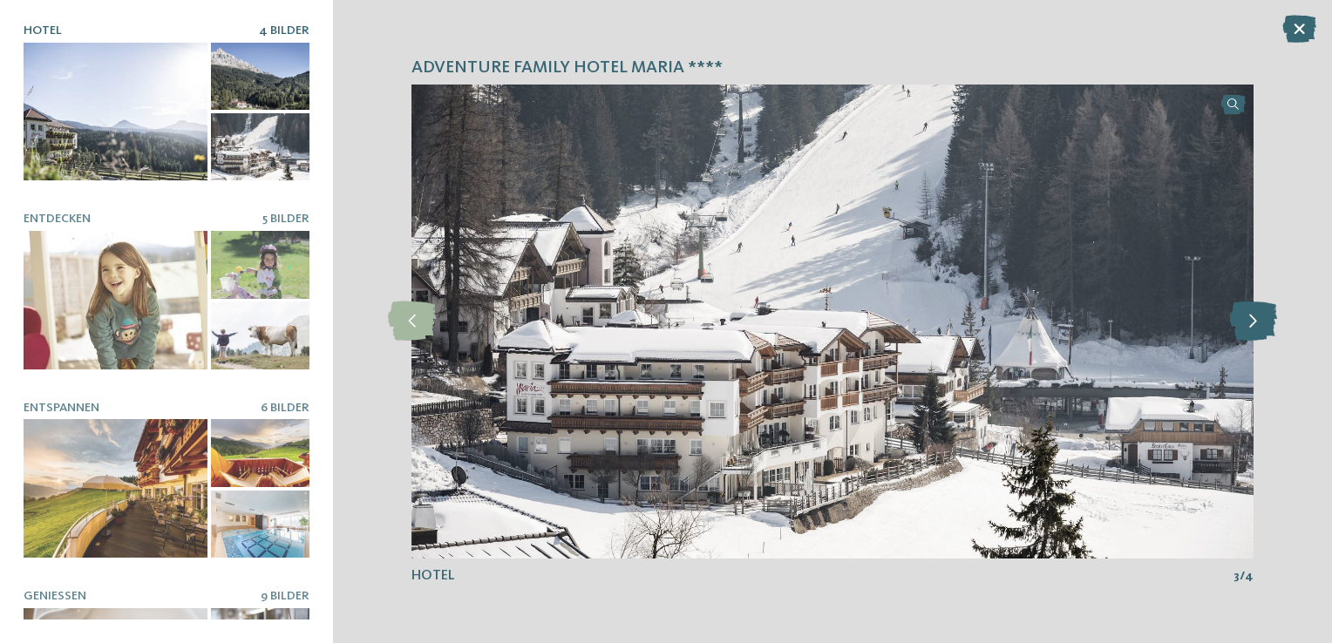
click at [1262, 319] on icon at bounding box center [1253, 321] width 48 height 39
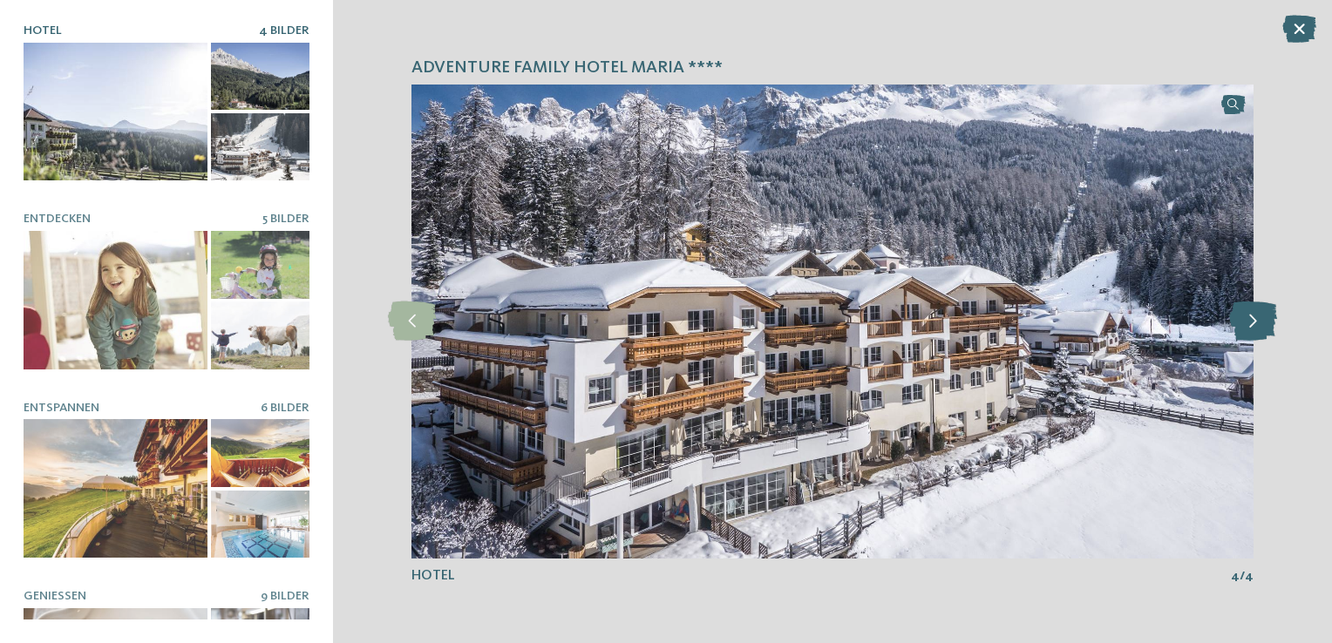
click at [1262, 319] on icon at bounding box center [1253, 321] width 48 height 39
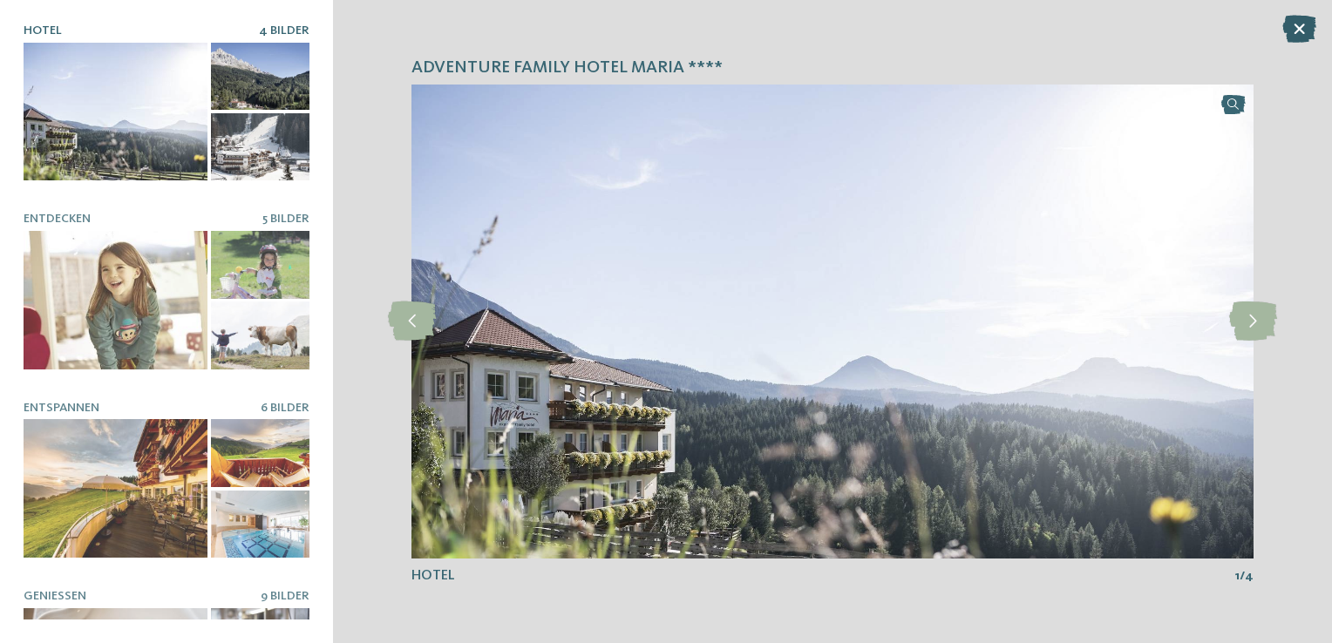
click at [1294, 29] on icon at bounding box center [1299, 29] width 34 height 28
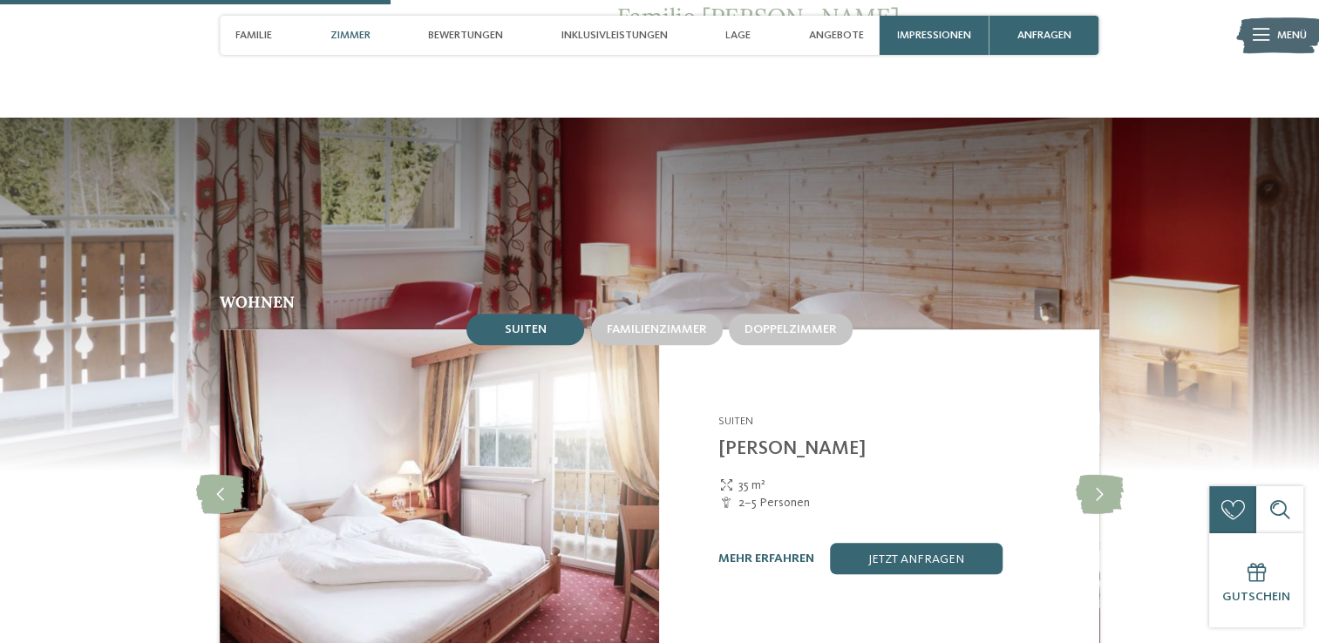
scroll to position [1569, 0]
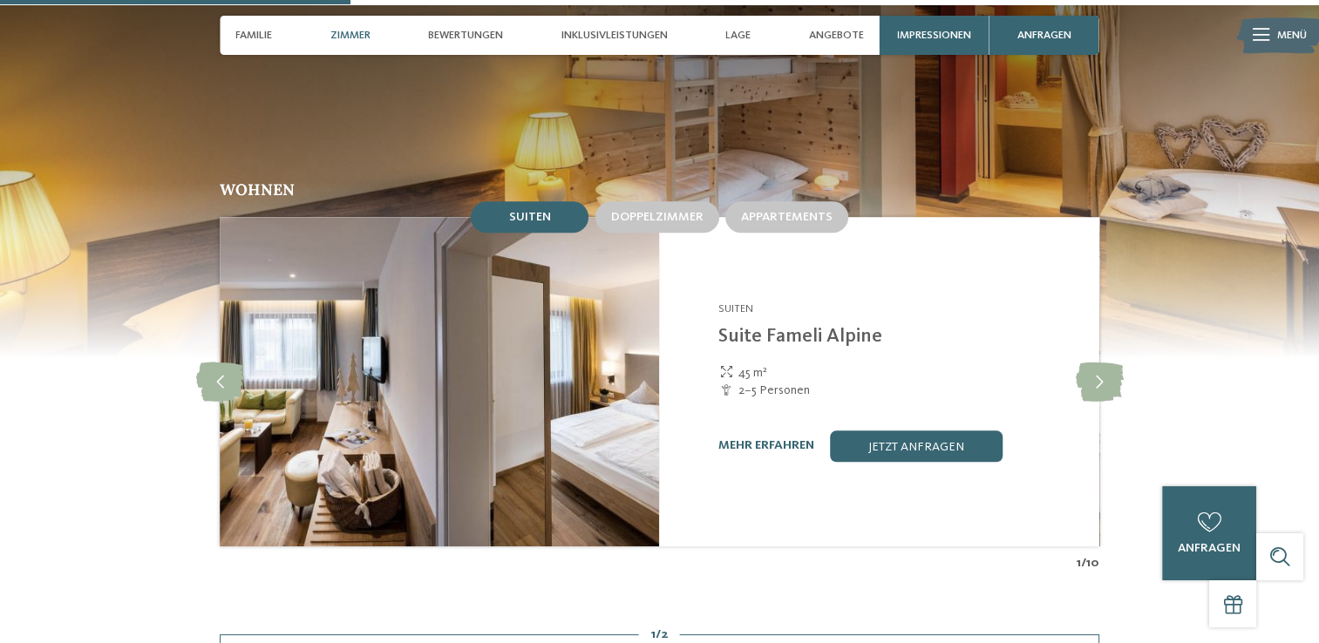
scroll to position [1482, 0]
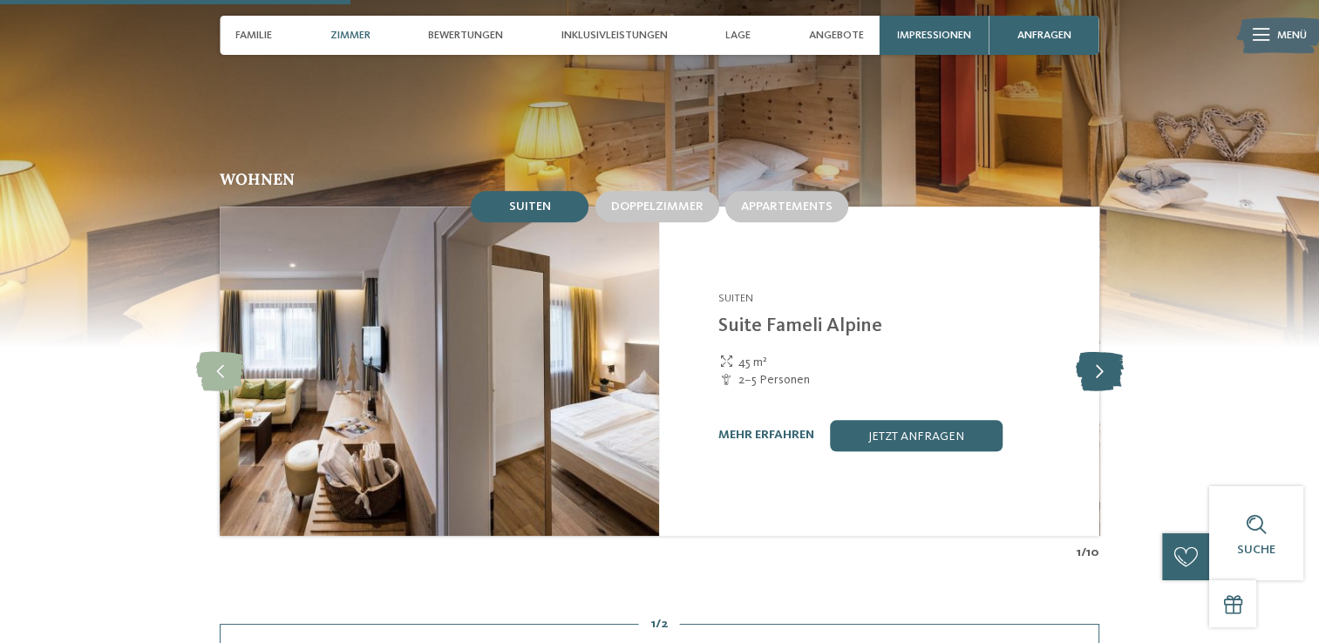
click at [1106, 354] on icon at bounding box center [1099, 370] width 48 height 39
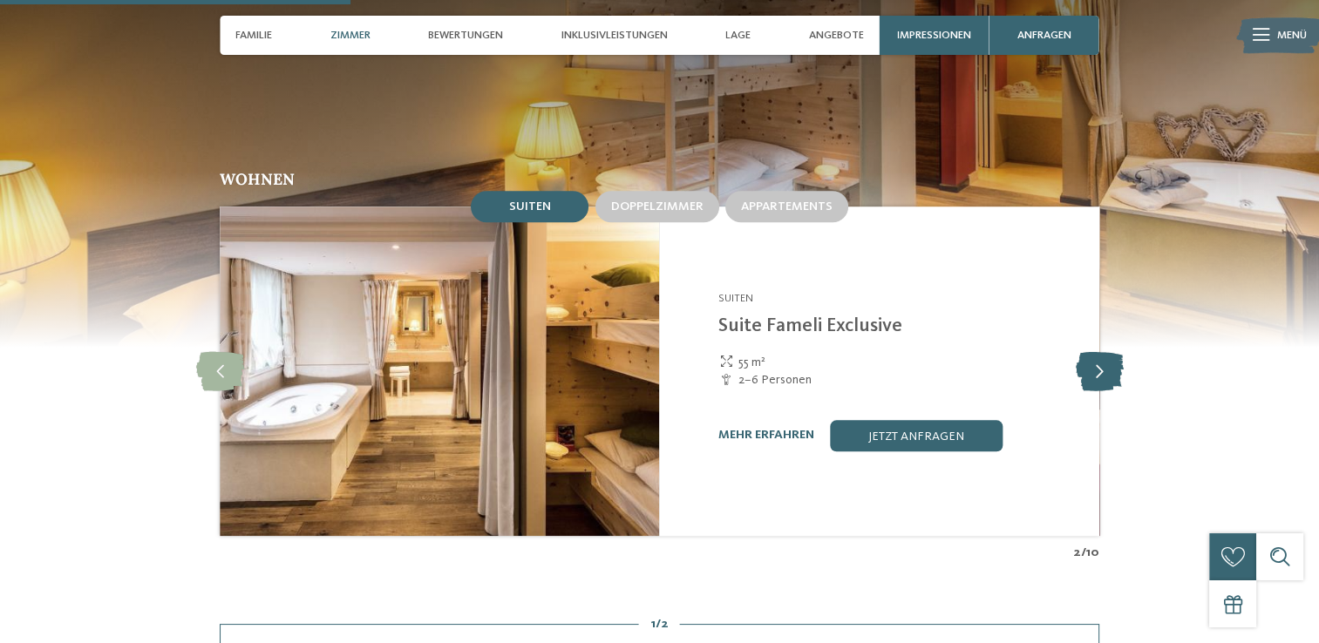
click at [1106, 354] on icon at bounding box center [1099, 370] width 48 height 39
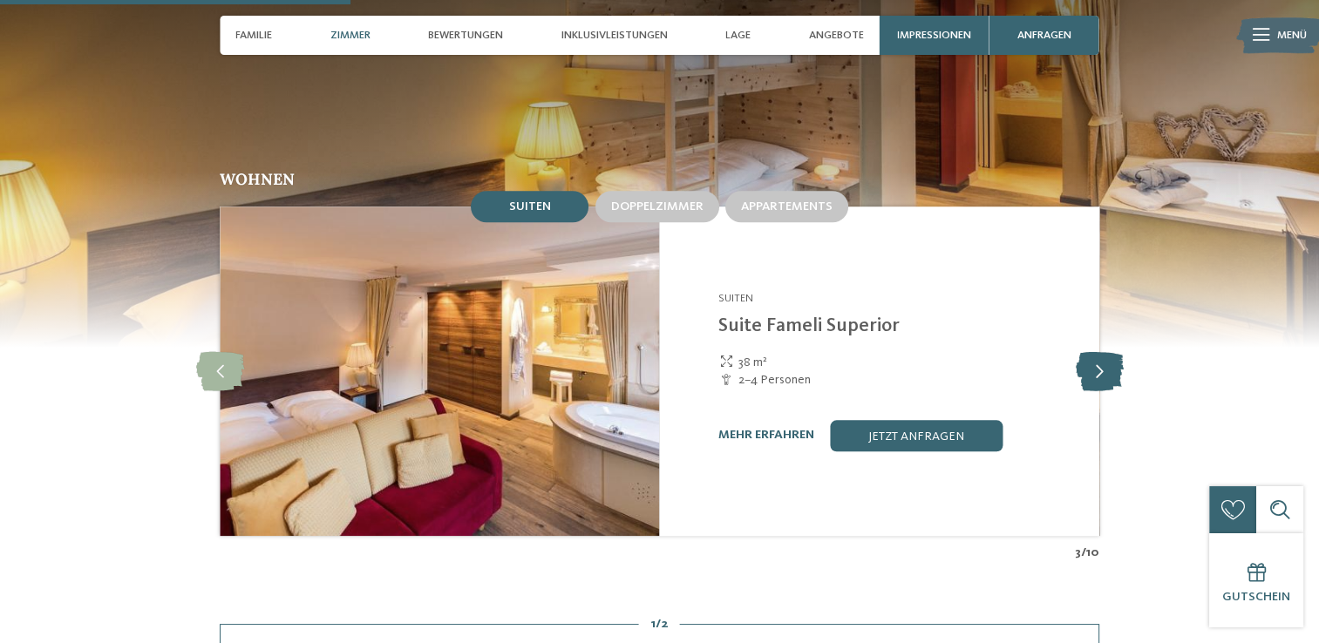
click at [1106, 354] on icon at bounding box center [1099, 370] width 48 height 39
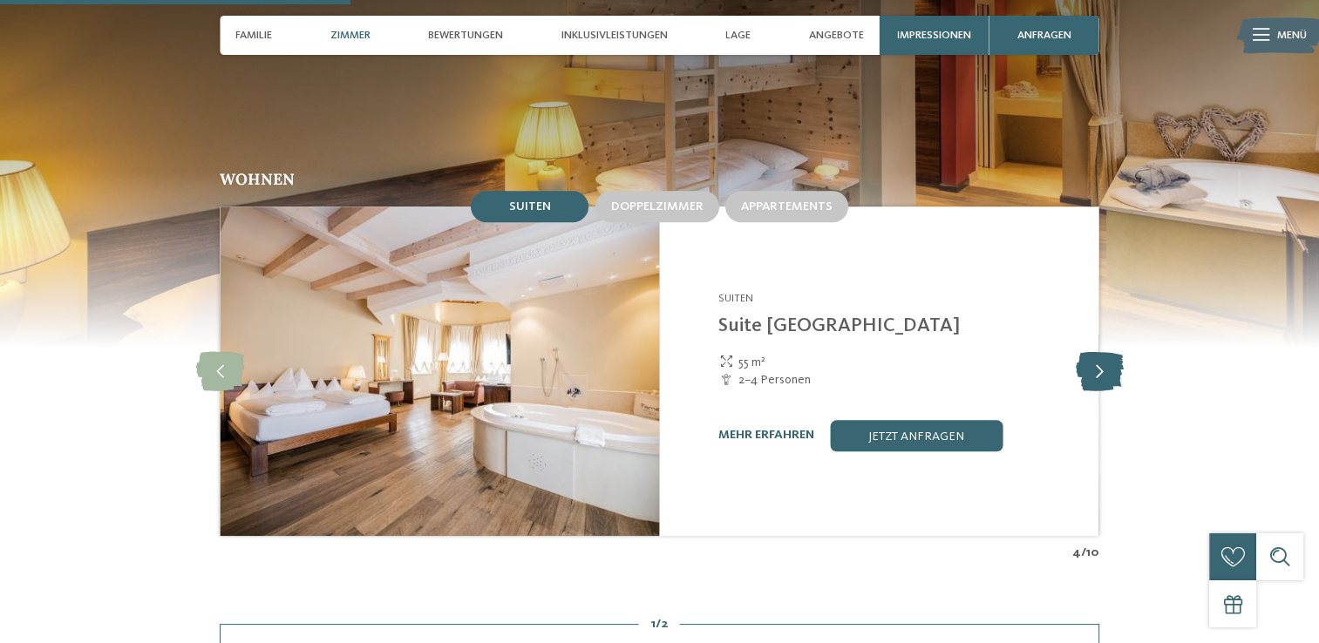
click at [1106, 354] on icon at bounding box center [1099, 370] width 48 height 39
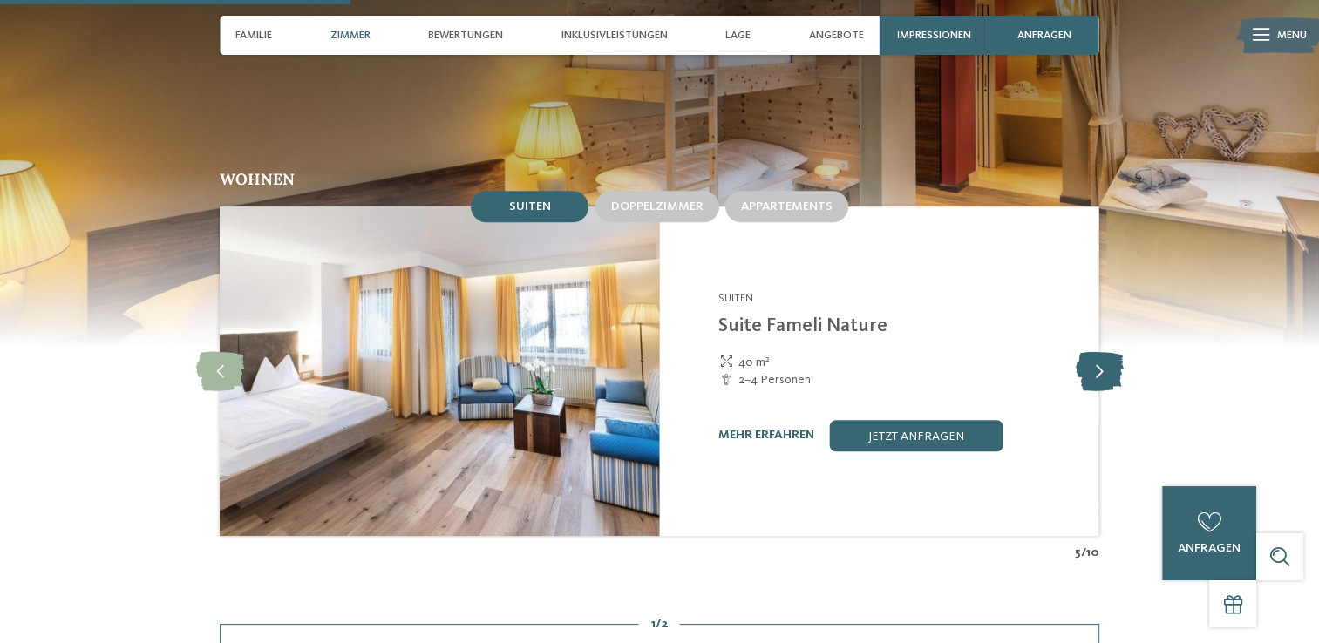
click at [1106, 354] on icon at bounding box center [1099, 370] width 48 height 39
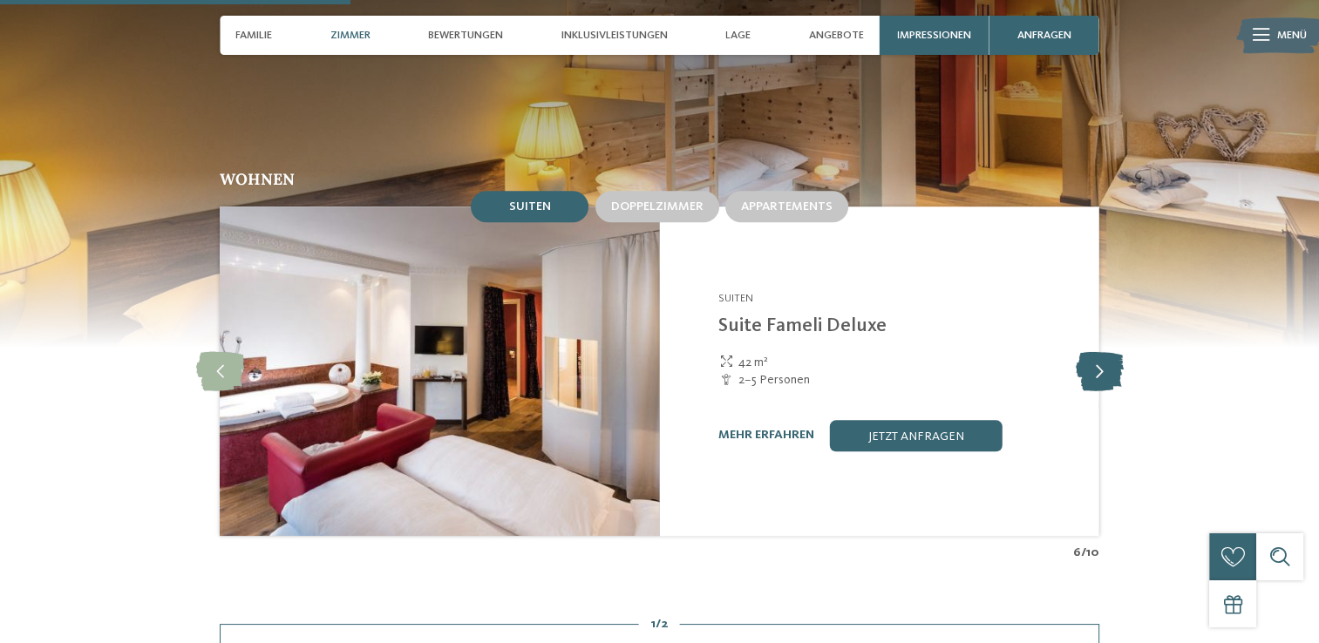
click at [1106, 354] on icon at bounding box center [1099, 370] width 48 height 39
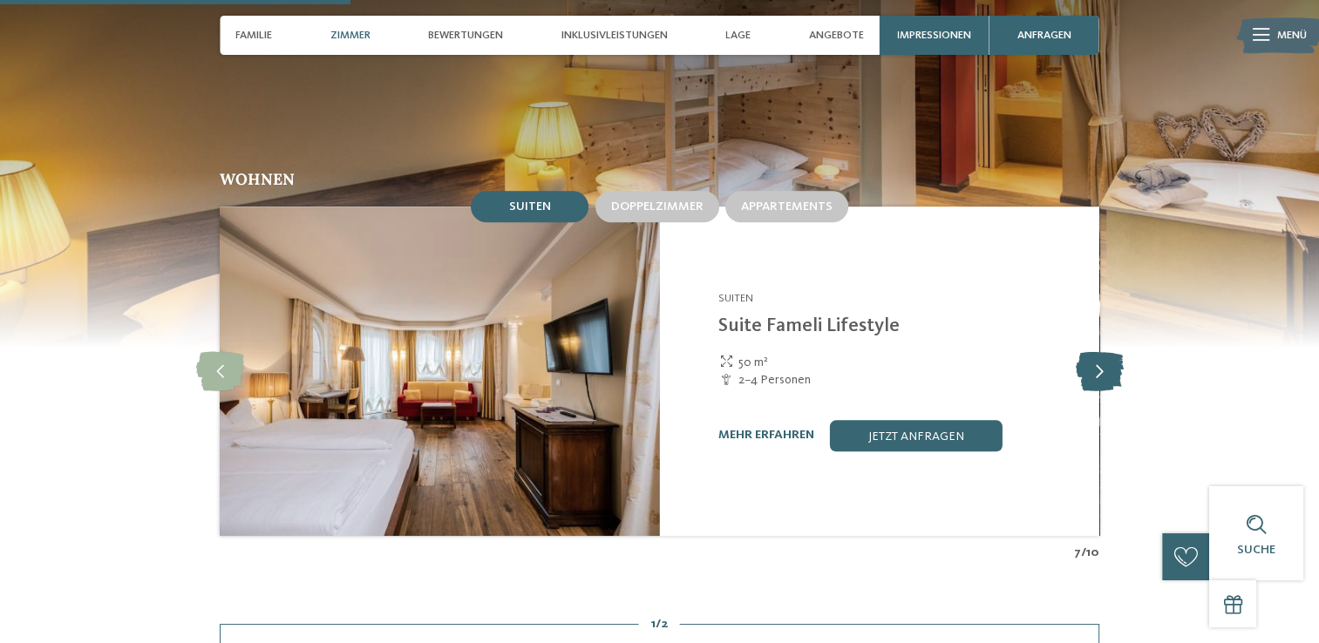
click at [1106, 354] on icon at bounding box center [1099, 370] width 48 height 39
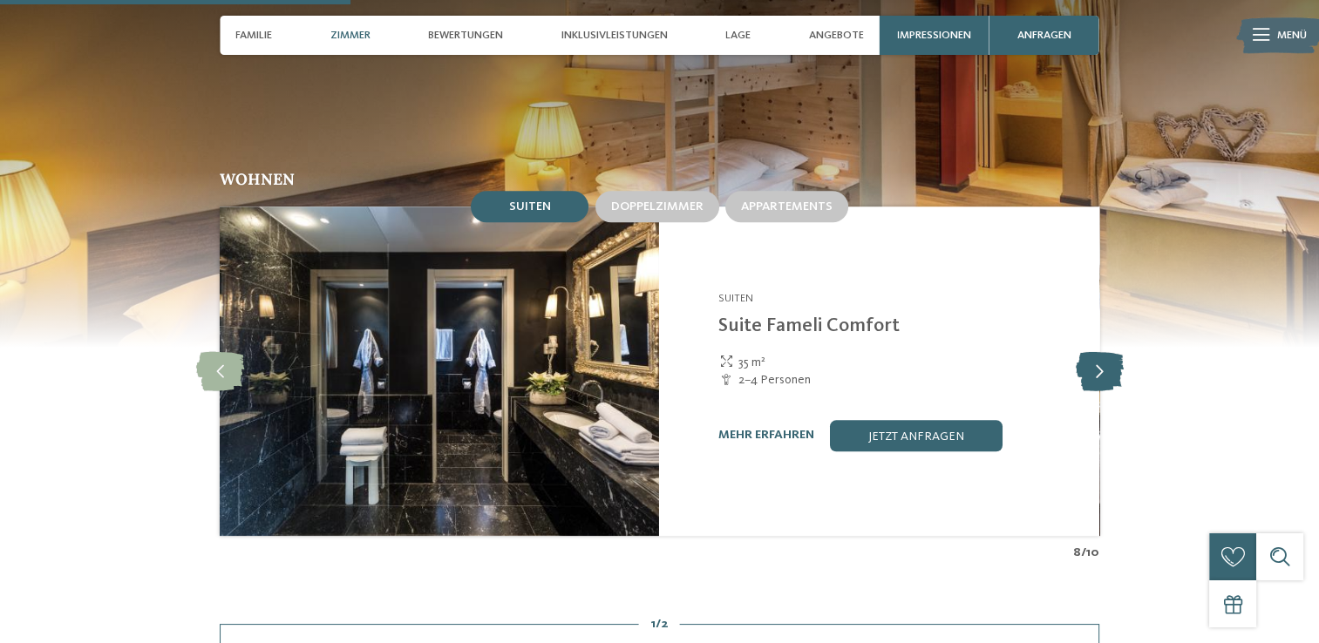
click at [1106, 354] on icon at bounding box center [1099, 370] width 48 height 39
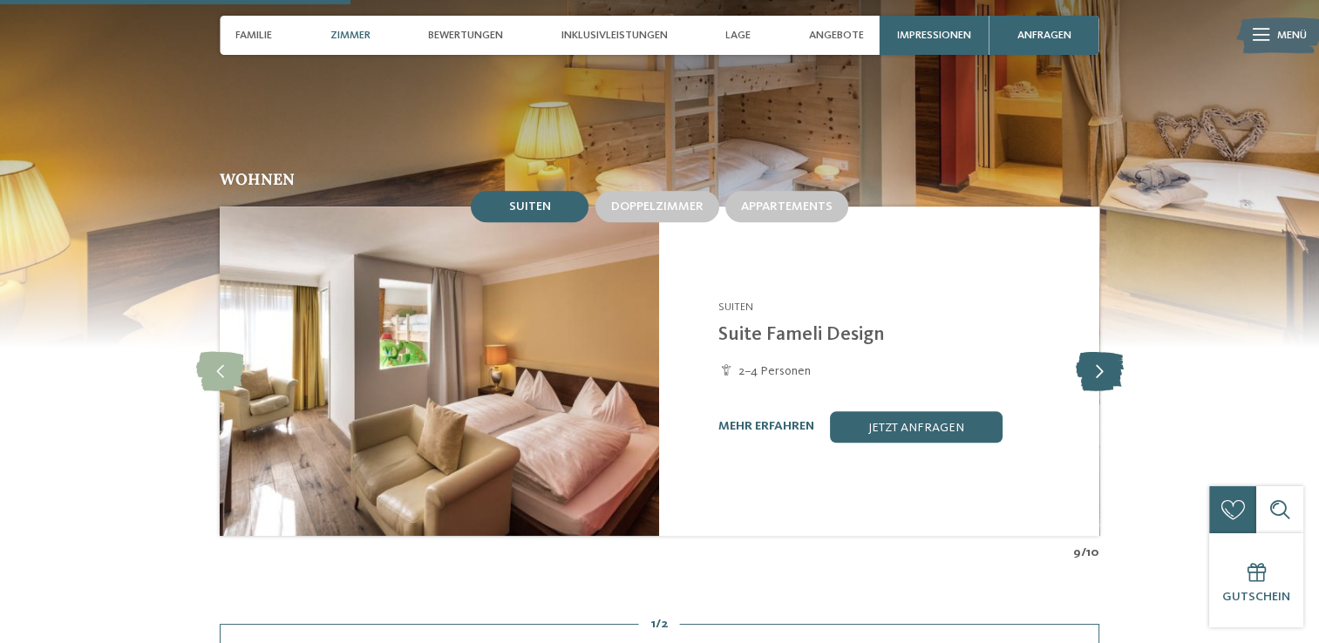
click at [1106, 354] on icon at bounding box center [1099, 370] width 48 height 39
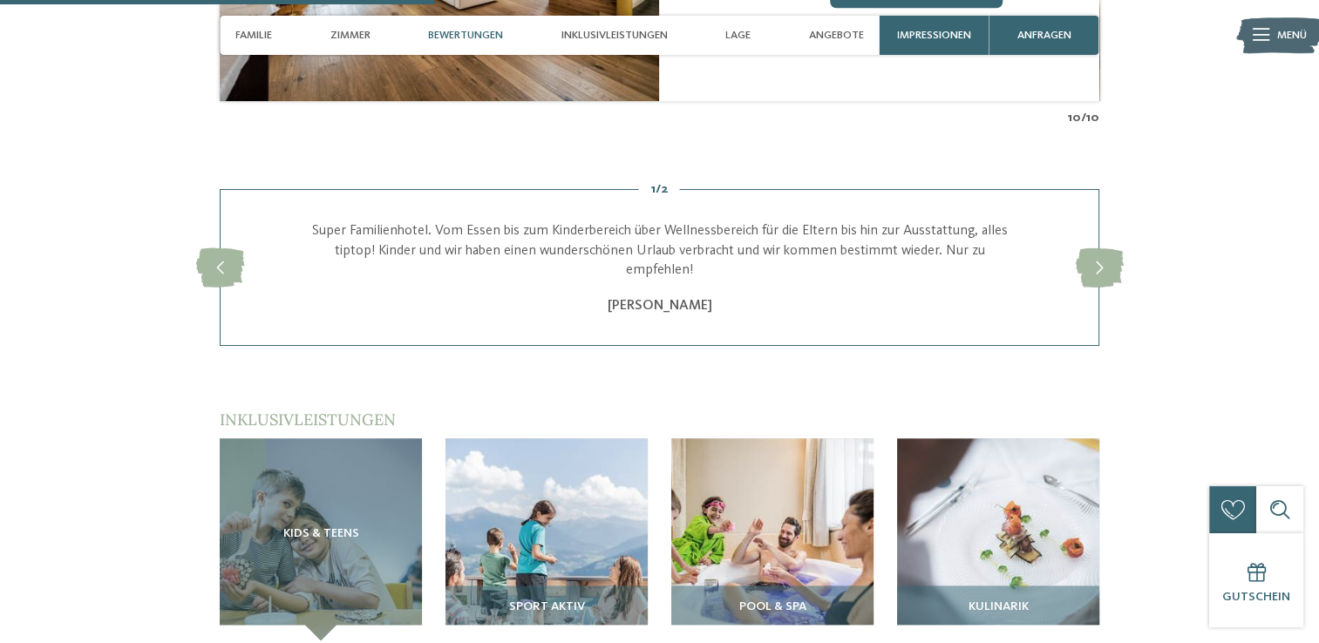
scroll to position [1918, 0]
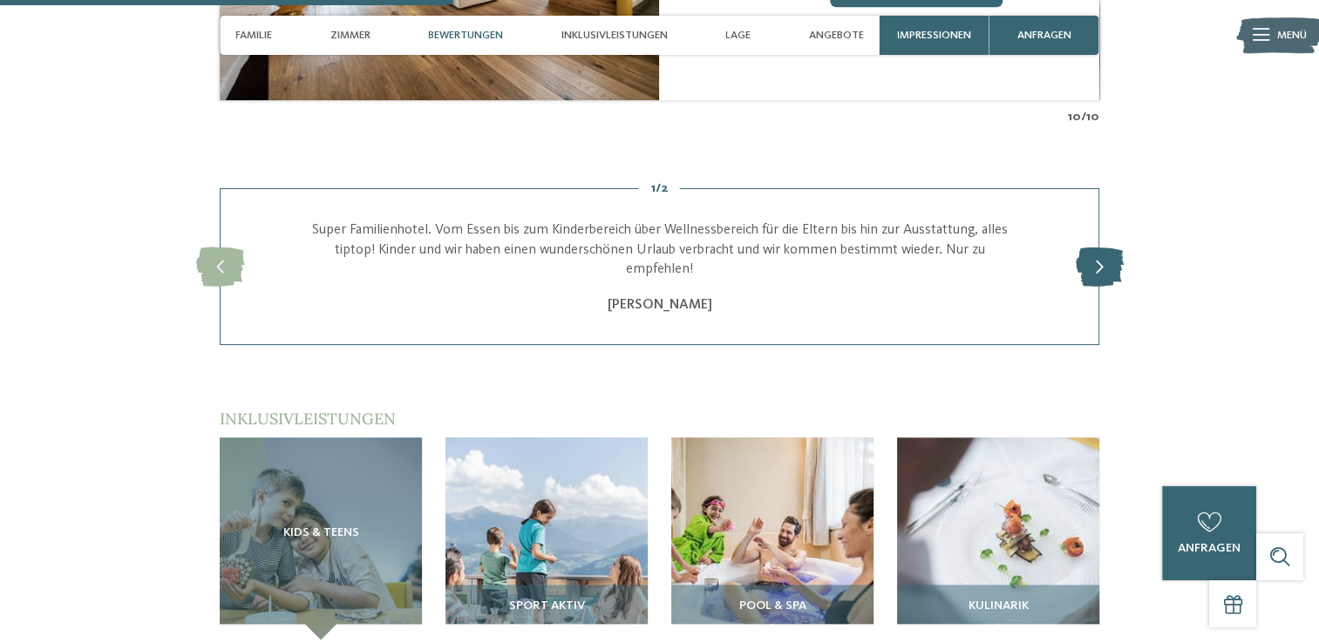
click at [1099, 248] on icon at bounding box center [1099, 267] width 48 height 39
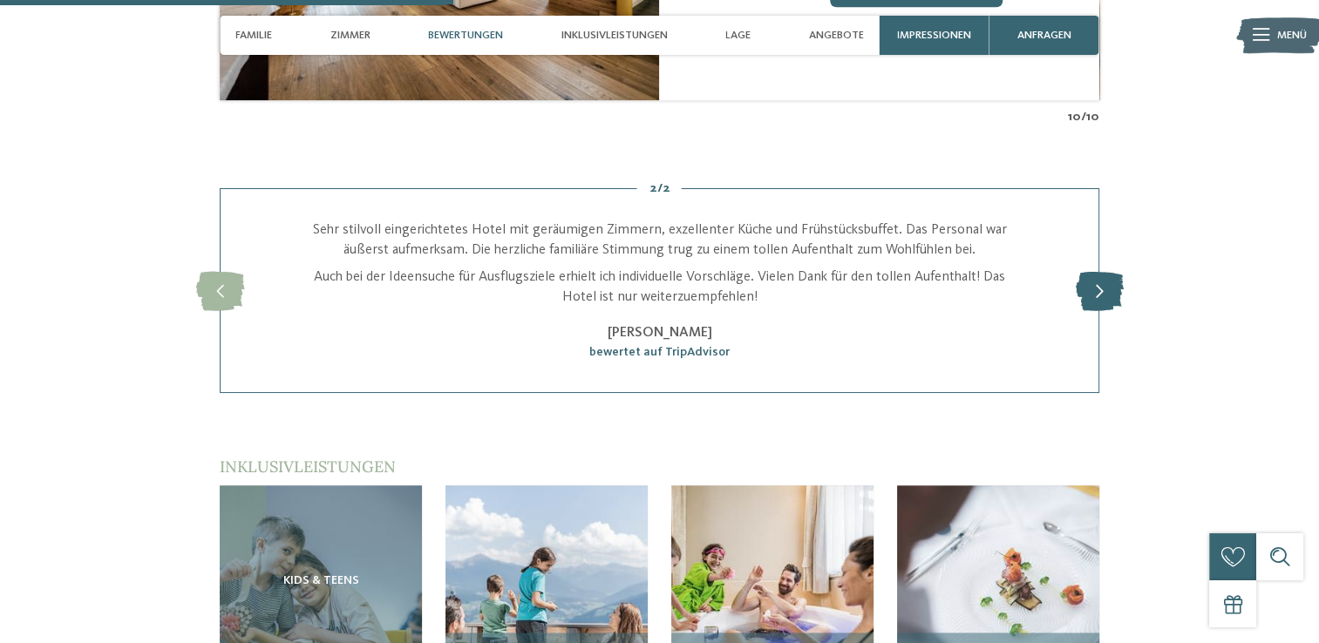
click at [1101, 242] on div "2 / 2 slide 4 of 2 Super Familienhotel. Vom Essen bis zum Kinderbereich über We…" at bounding box center [660, 290] width 1068 height 205
click at [1106, 271] on icon at bounding box center [1099, 290] width 48 height 39
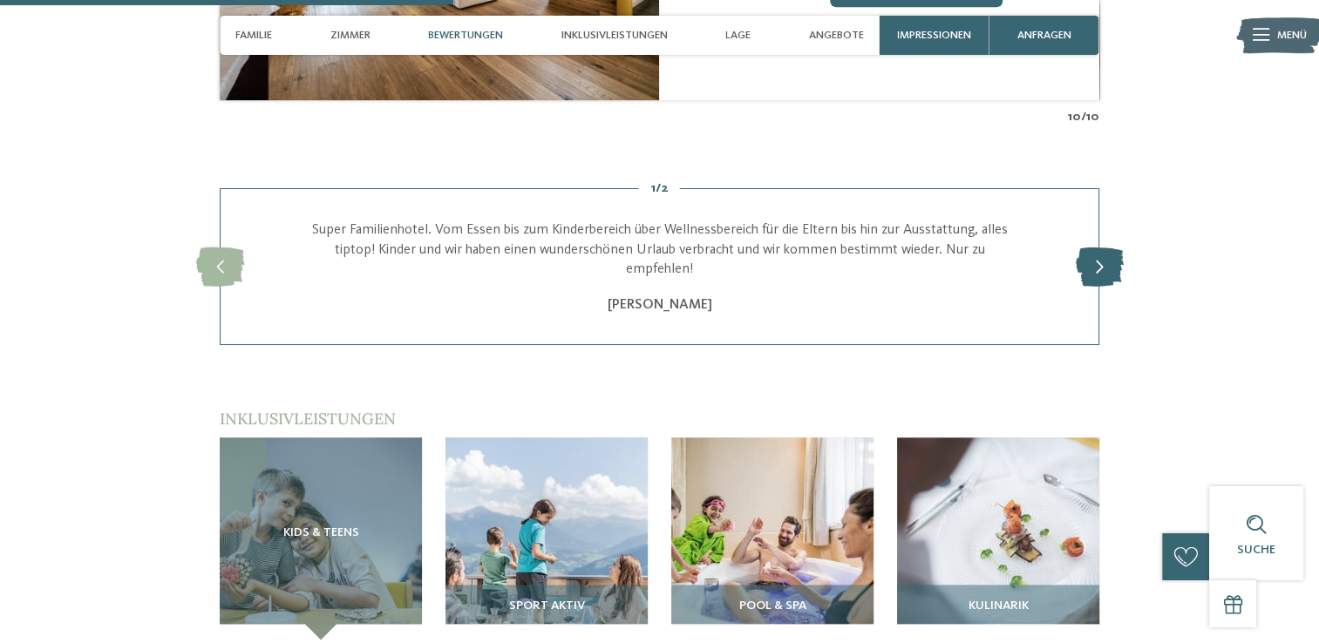
click at [1106, 270] on div "1 / 2 slide 5 of 2 Super Familienhotel. Vom Essen bis zum Kinderbereich über We…" at bounding box center [660, 266] width 1068 height 157
click at [1092, 249] on icon at bounding box center [1099, 267] width 48 height 39
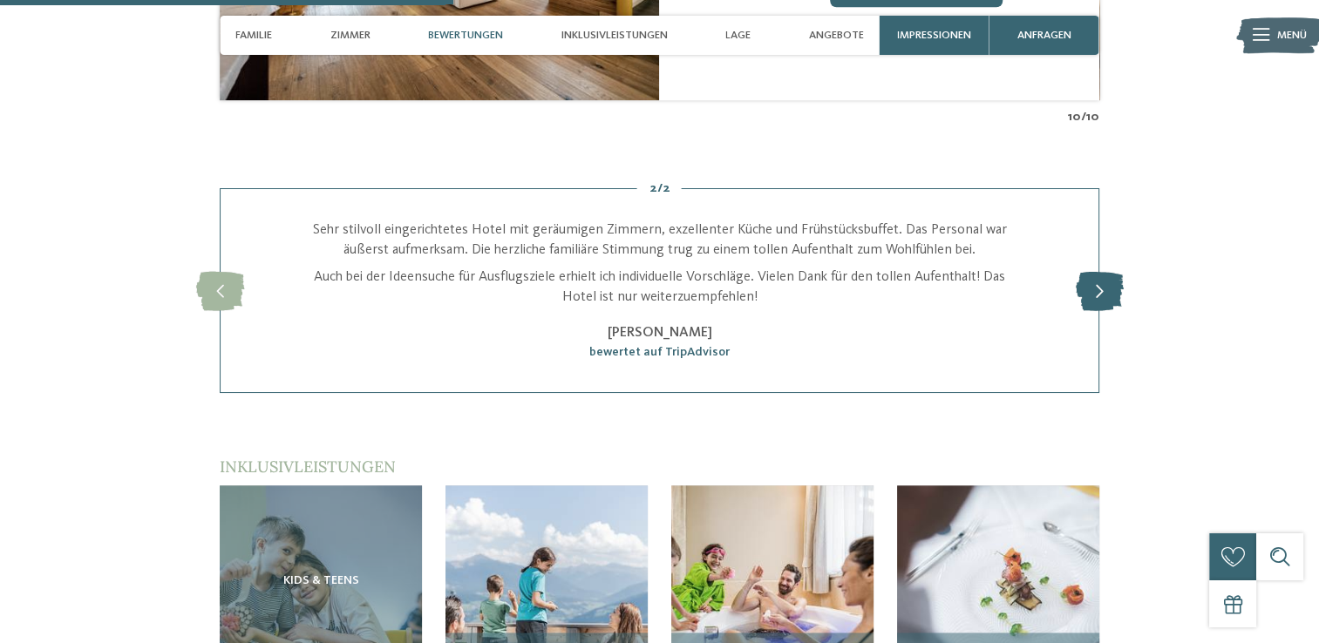
click at [1092, 269] on div at bounding box center [1099, 291] width 44 height 44
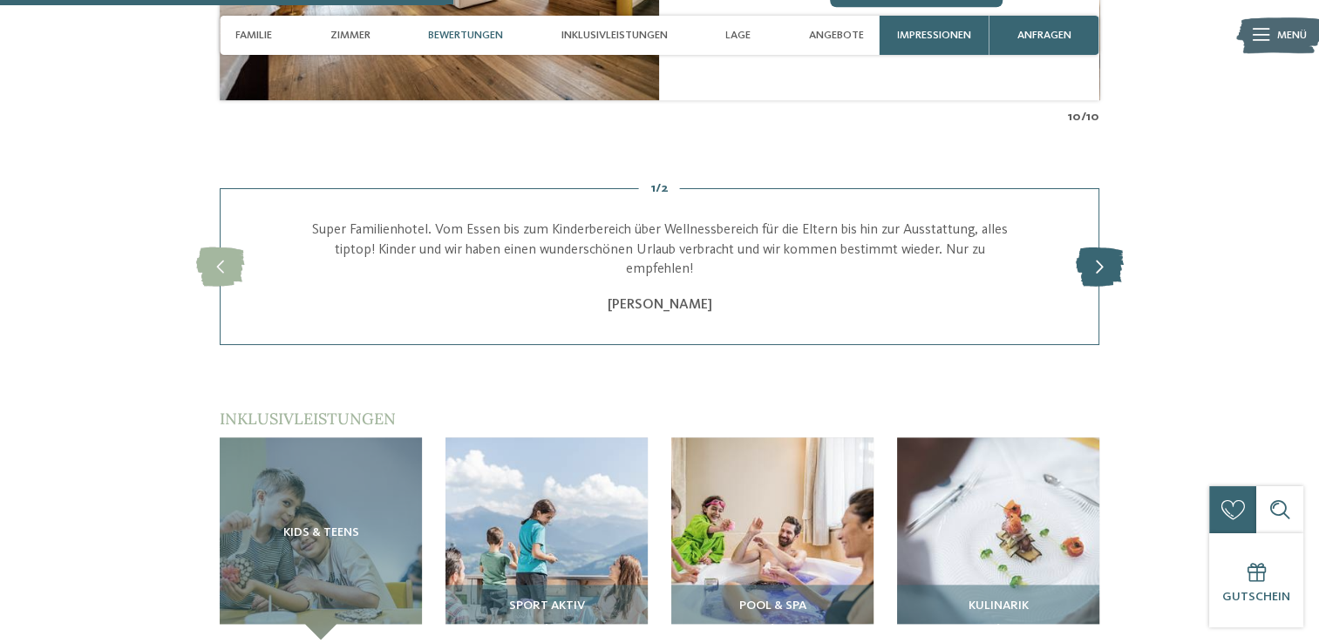
click at [1092, 249] on icon at bounding box center [1099, 267] width 48 height 39
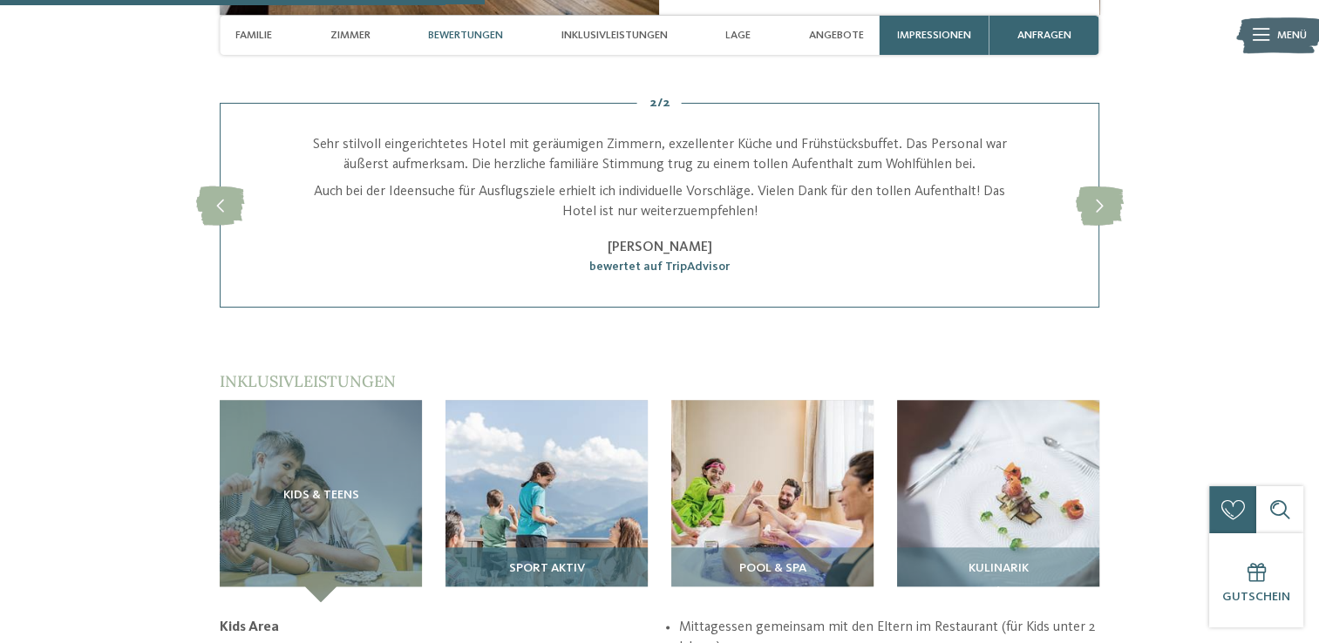
scroll to position [2092, 0]
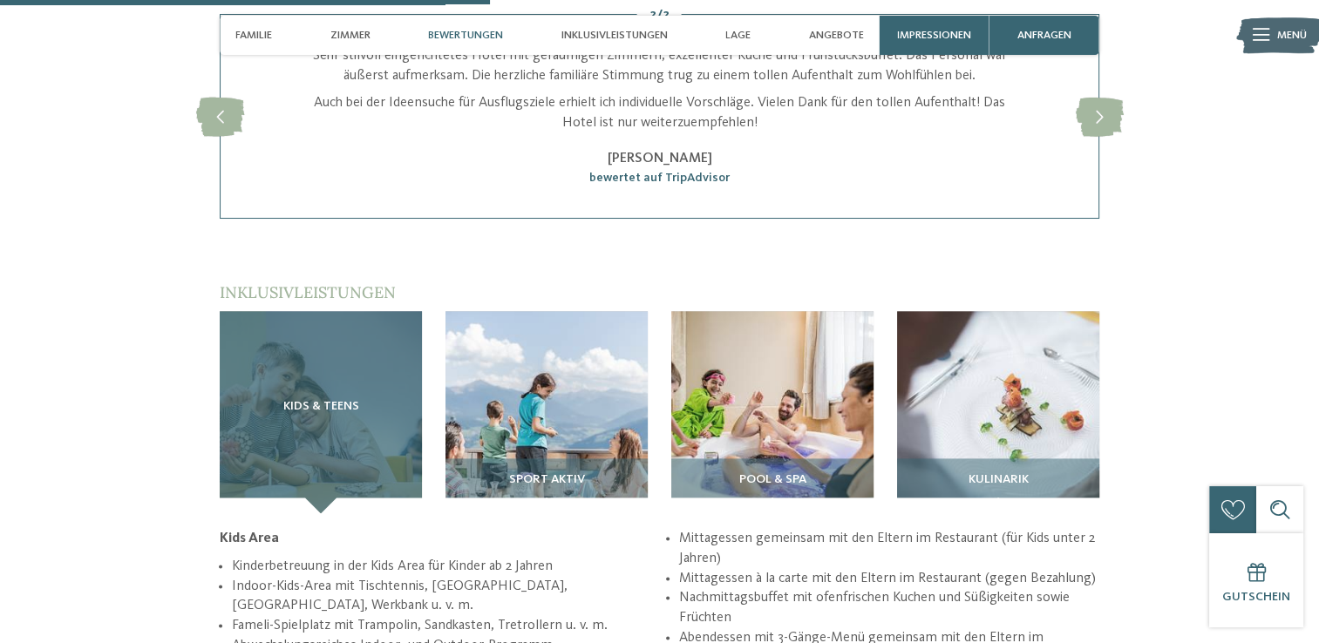
click at [323, 359] on div "Kids & Teens" at bounding box center [321, 412] width 202 height 202
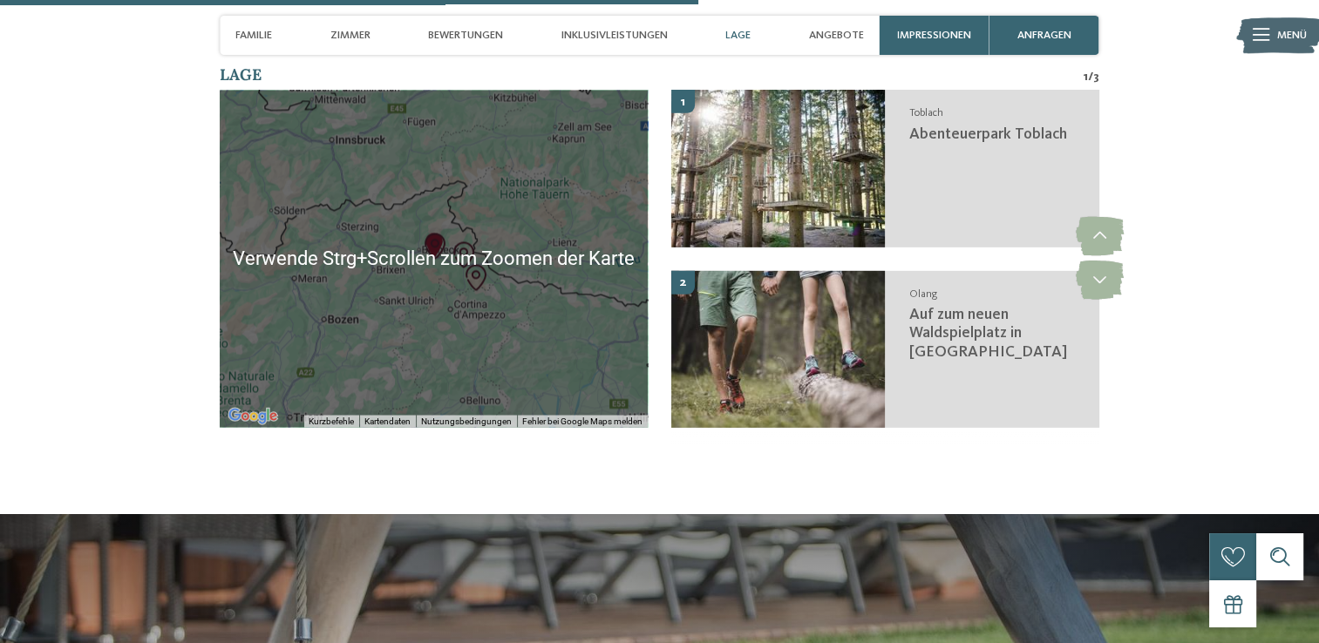
scroll to position [2964, 0]
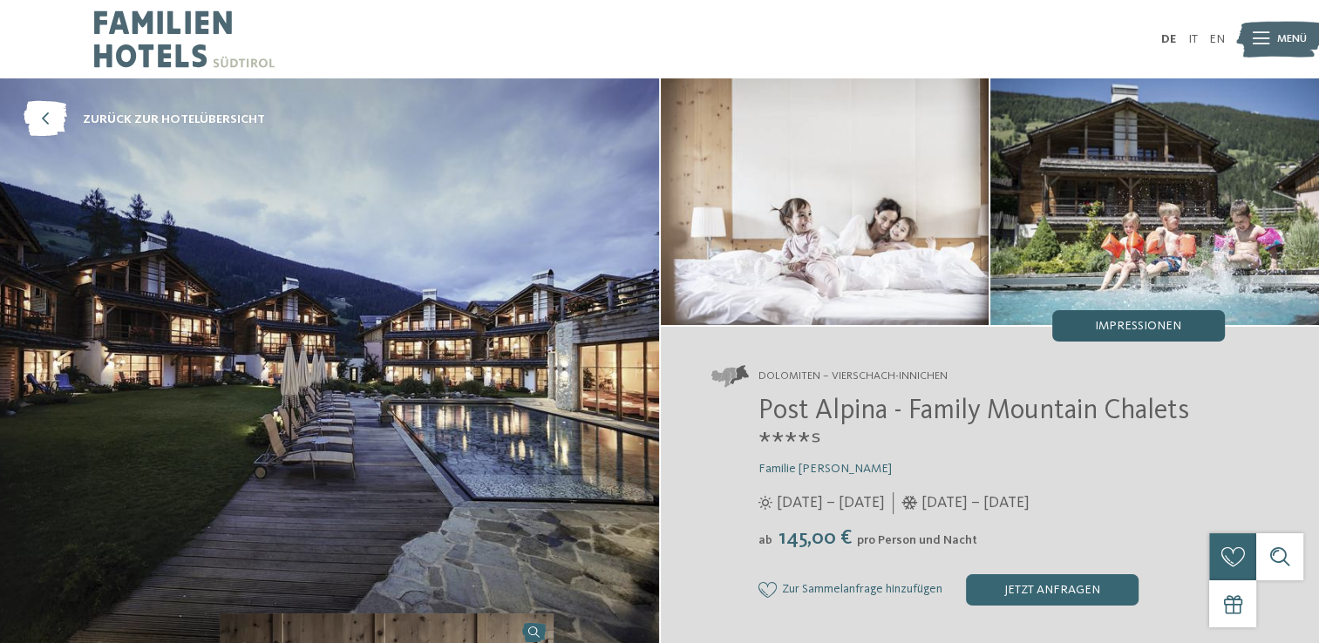
click at [1147, 324] on span "Impressionen" at bounding box center [1138, 326] width 86 height 12
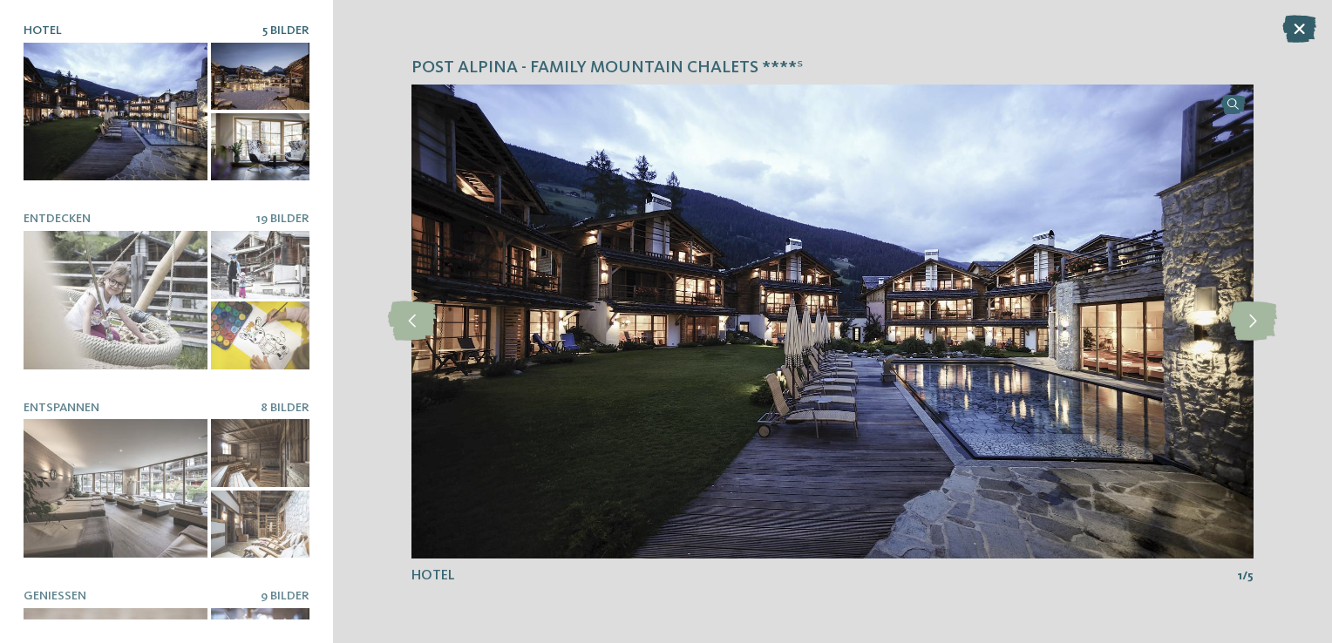
click at [1295, 30] on icon at bounding box center [1299, 29] width 34 height 28
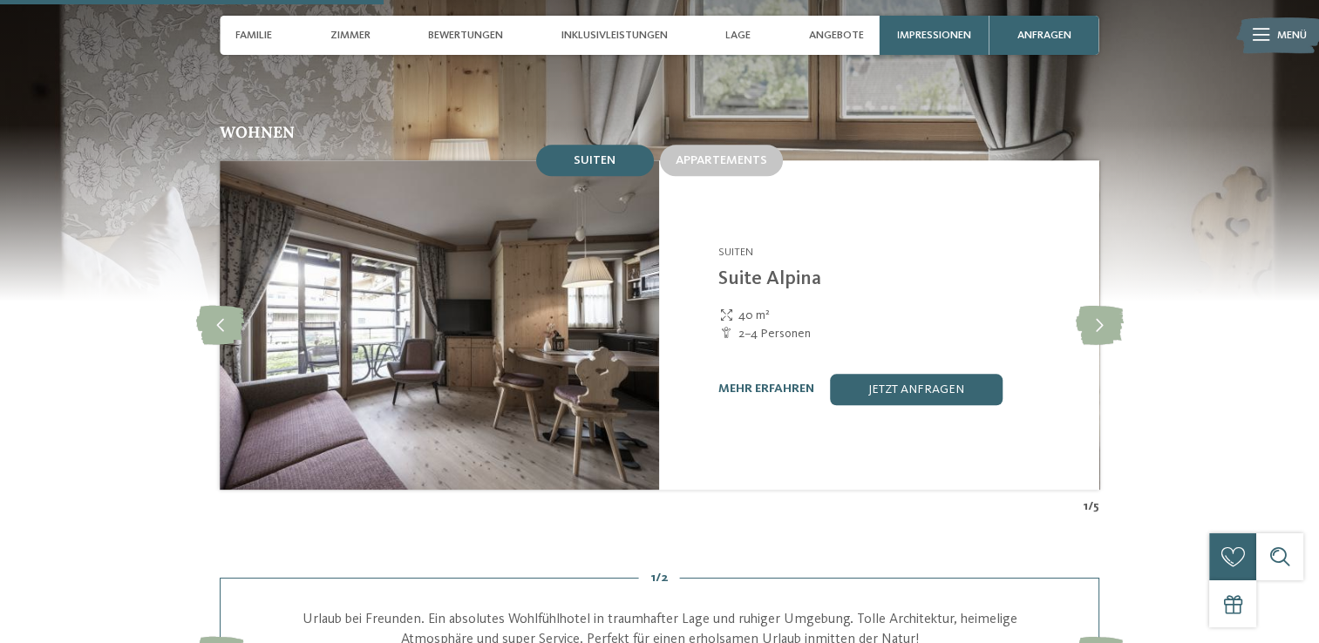
scroll to position [1656, 0]
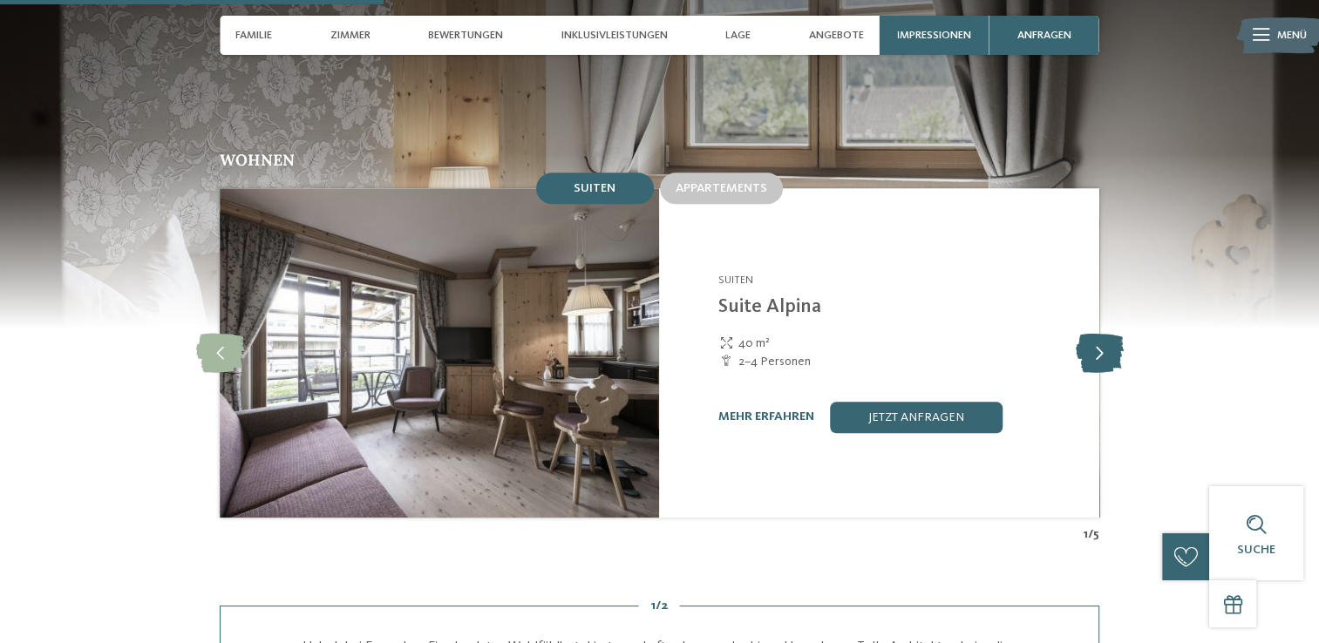
click at [1106, 333] on icon at bounding box center [1099, 352] width 48 height 39
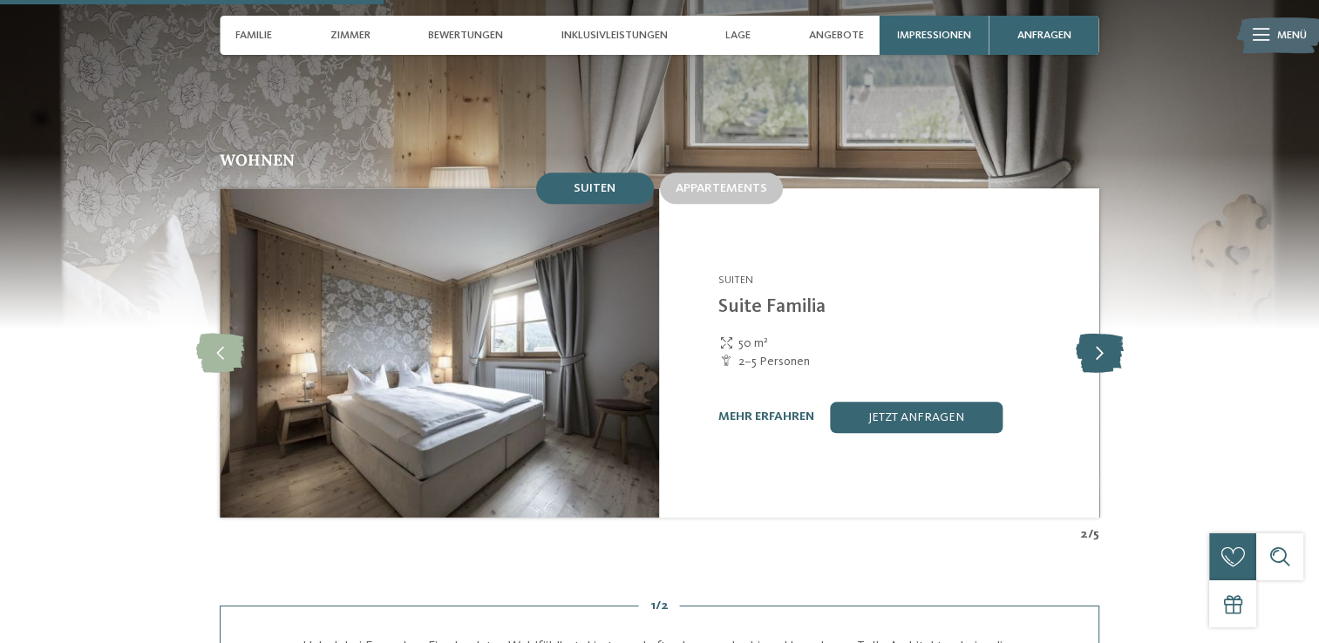
click at [1106, 333] on icon at bounding box center [1099, 352] width 48 height 39
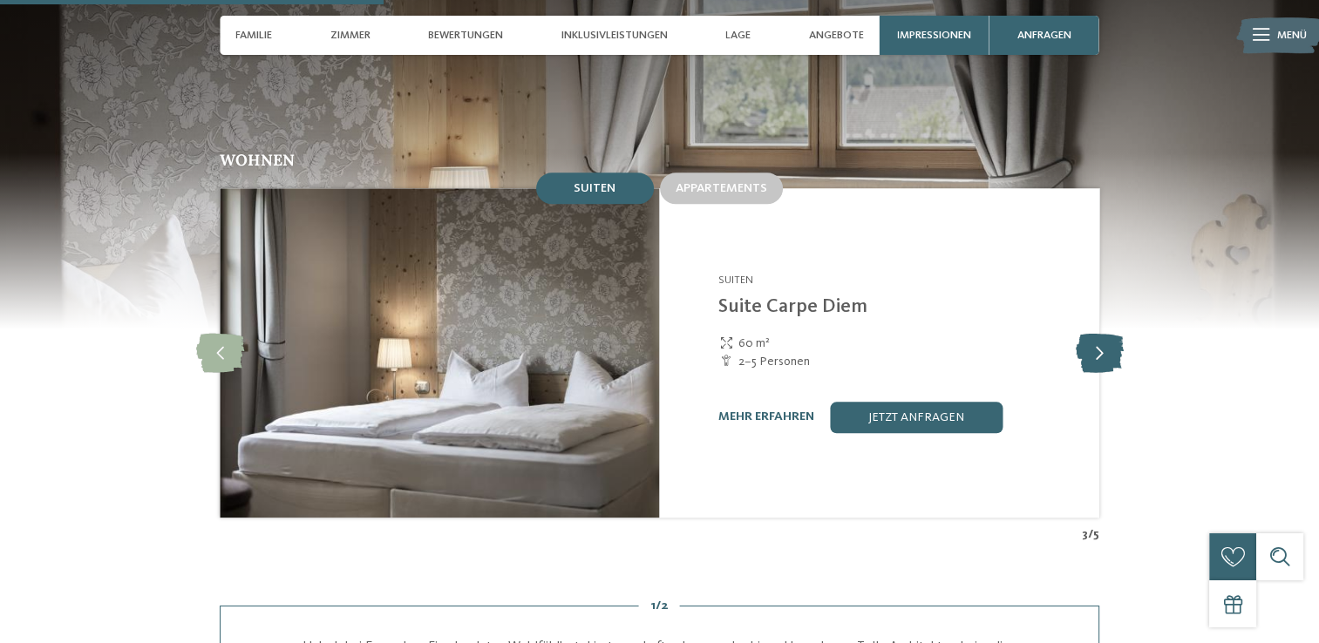
click at [1106, 333] on icon at bounding box center [1099, 352] width 48 height 39
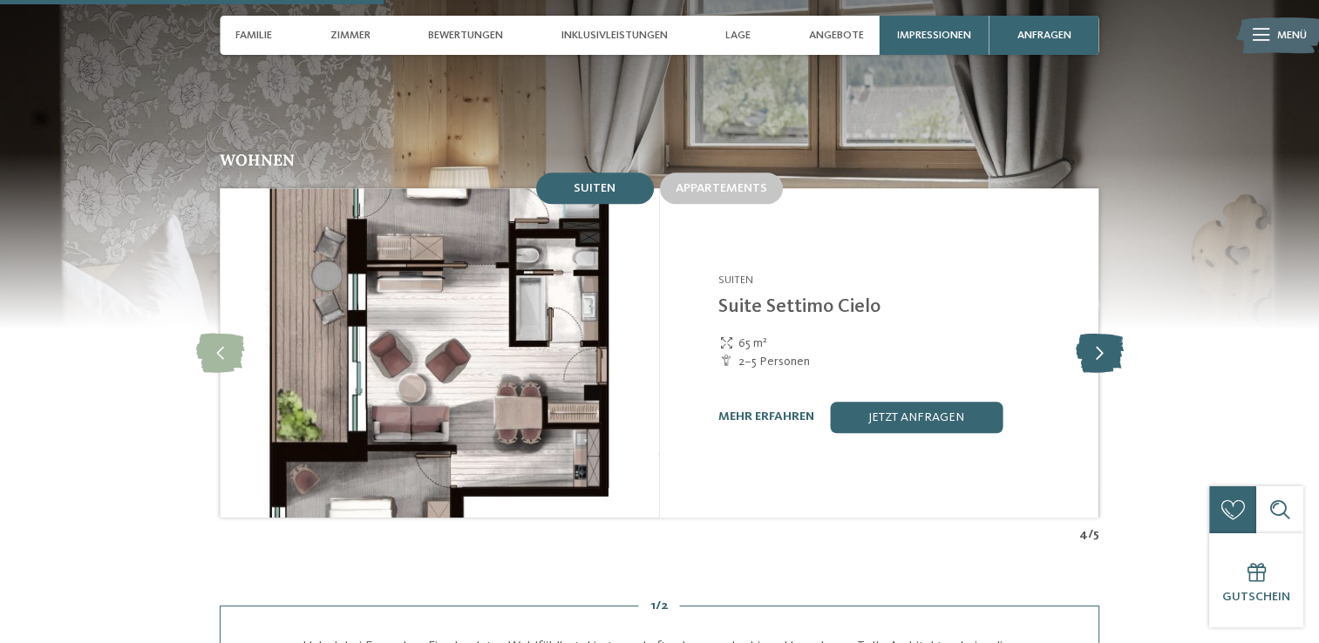
click at [1106, 333] on icon at bounding box center [1099, 352] width 48 height 39
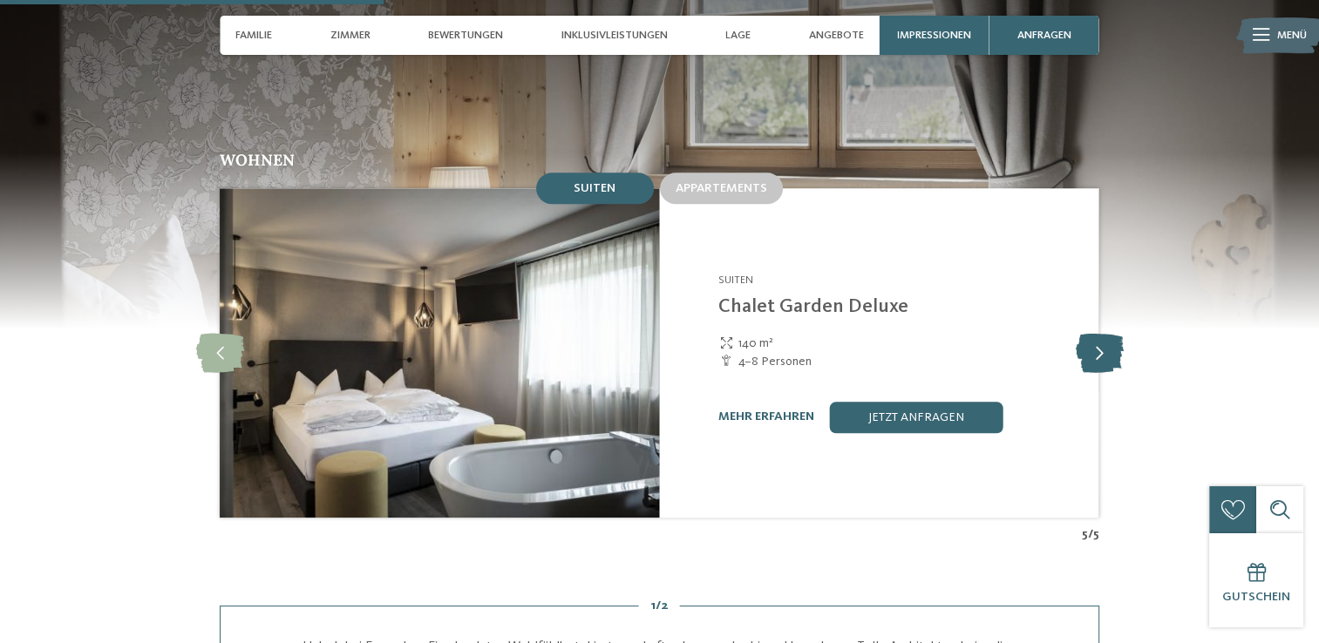
click at [1106, 333] on icon at bounding box center [1099, 352] width 48 height 39
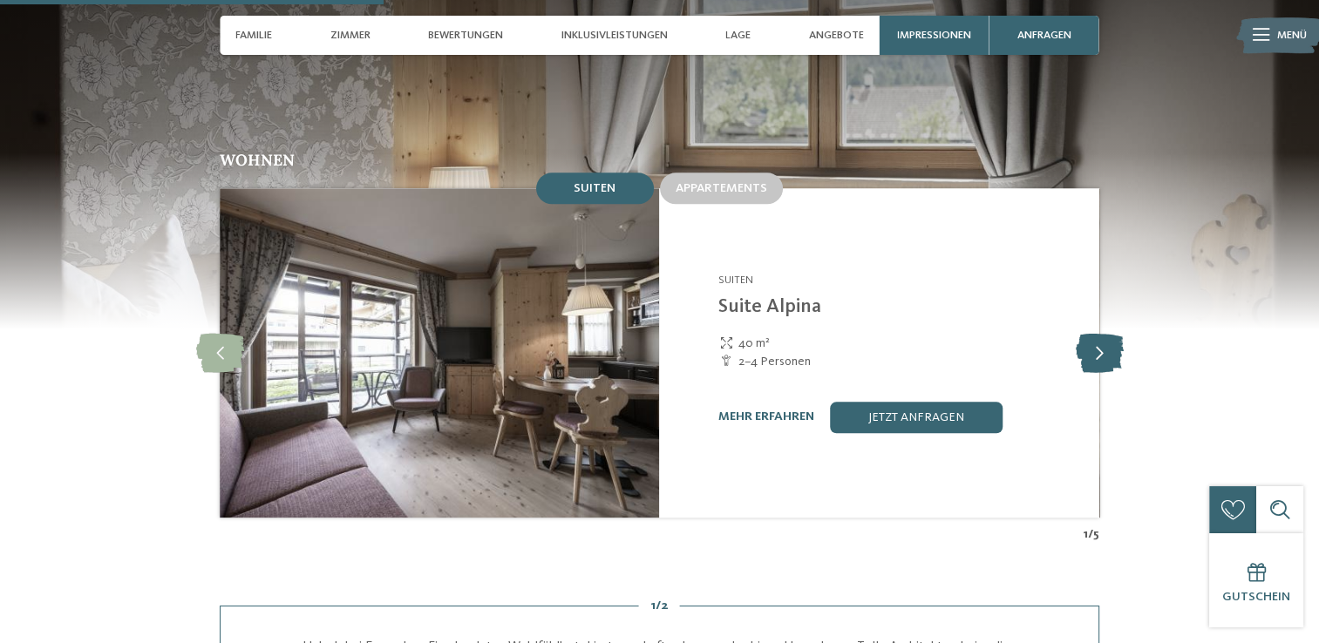
click at [1106, 333] on icon at bounding box center [1099, 352] width 48 height 39
